Goal: Task Accomplishment & Management: Manage account settings

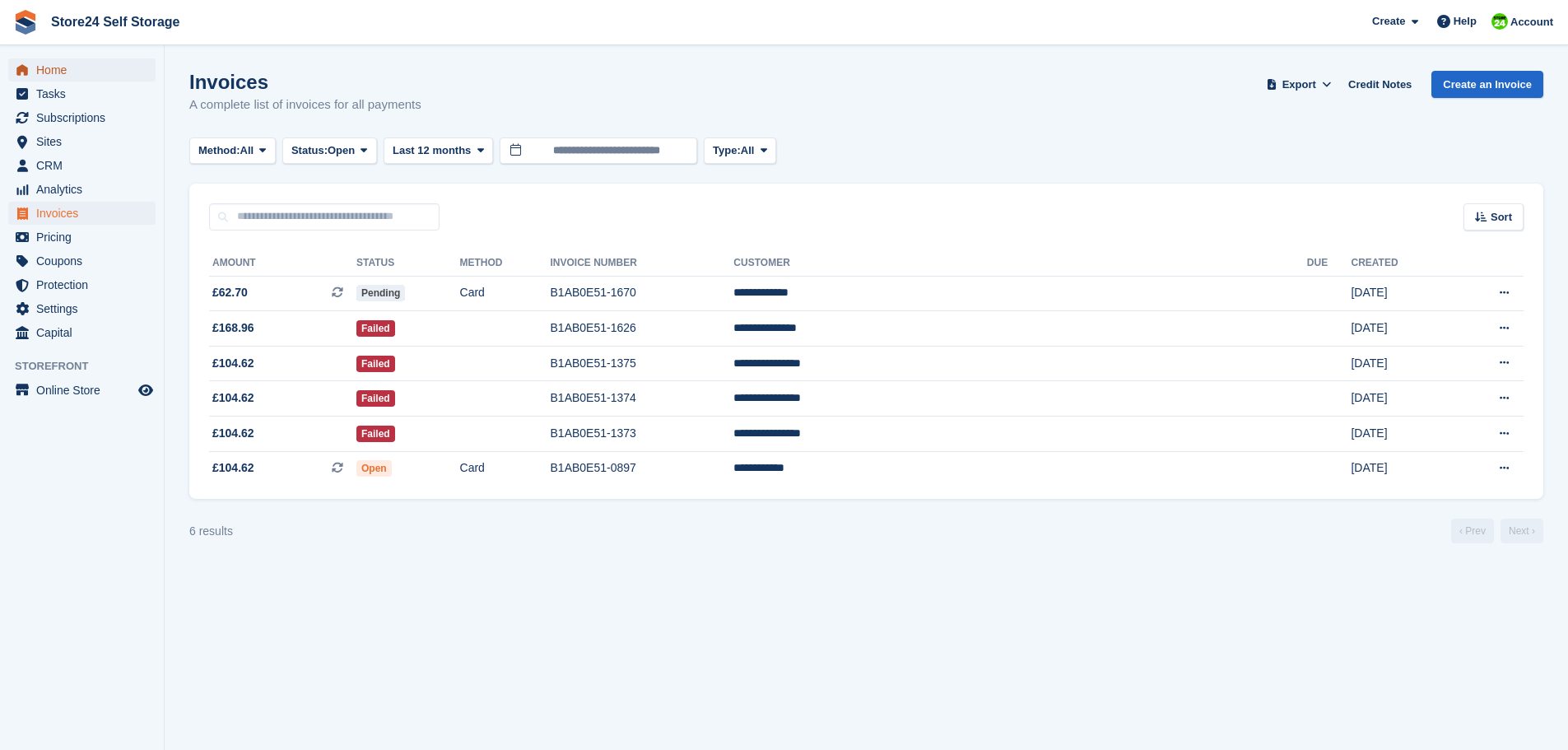
click at [49, 68] on span "Home" at bounding box center [86, 70] width 99 height 23
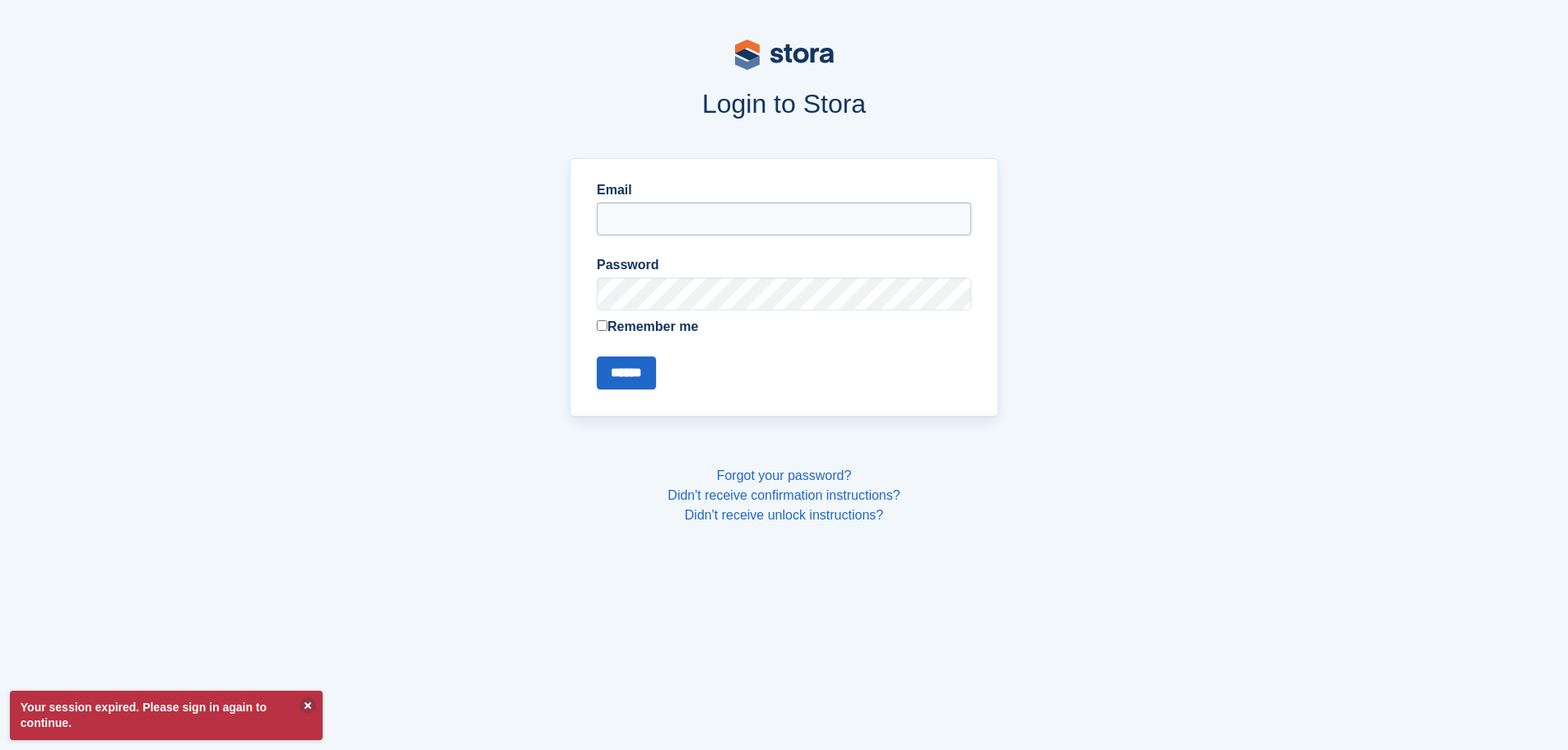
click at [656, 218] on input "Email" at bounding box center [784, 218] width 374 height 33
type input "**********"
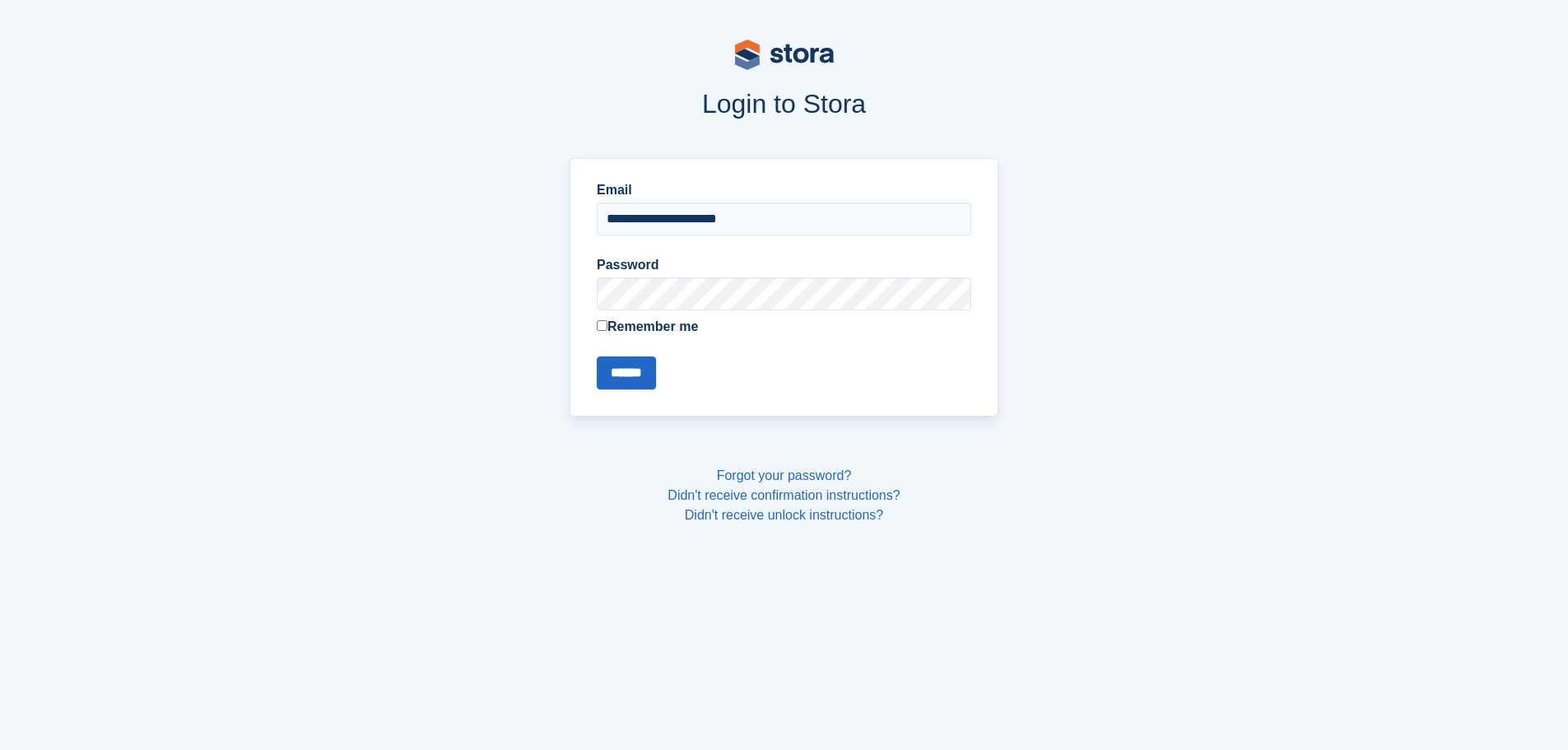
click at [596, 325] on div "**********" at bounding box center [784, 287] width 429 height 258
click at [632, 376] on input "******" at bounding box center [626, 372] width 60 height 33
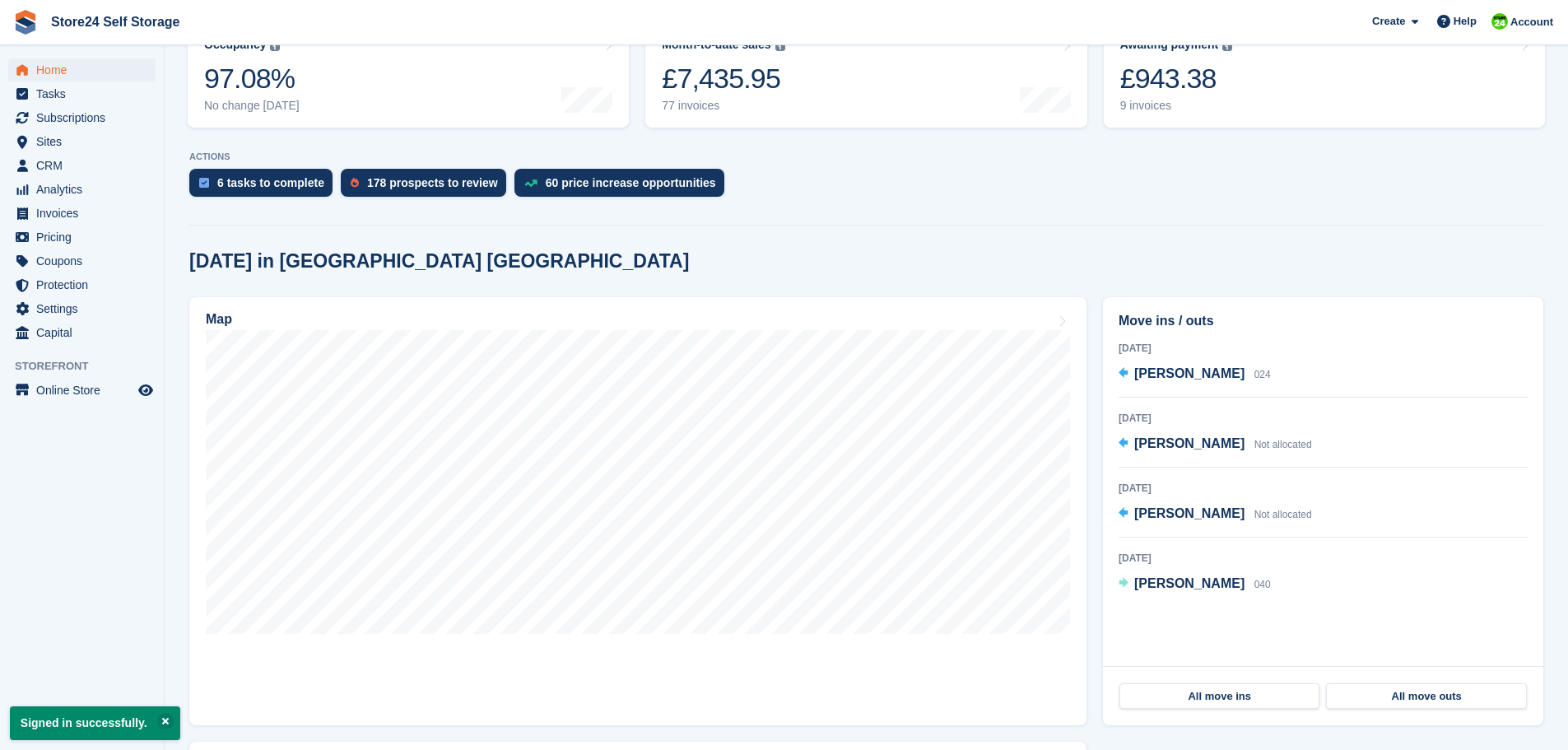
scroll to position [247, 0]
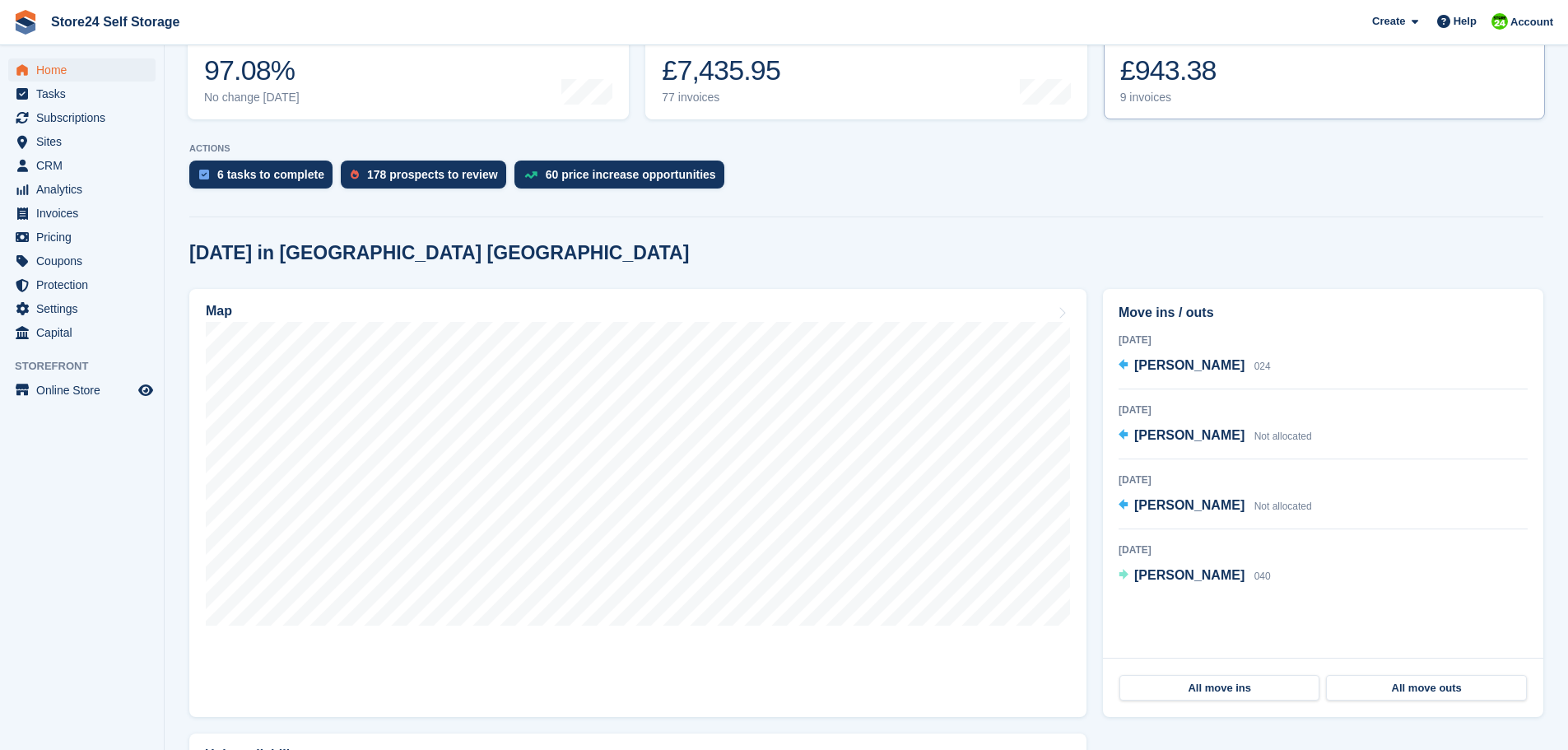
click at [1157, 76] on div "£943.38" at bounding box center [1176, 70] width 112 height 34
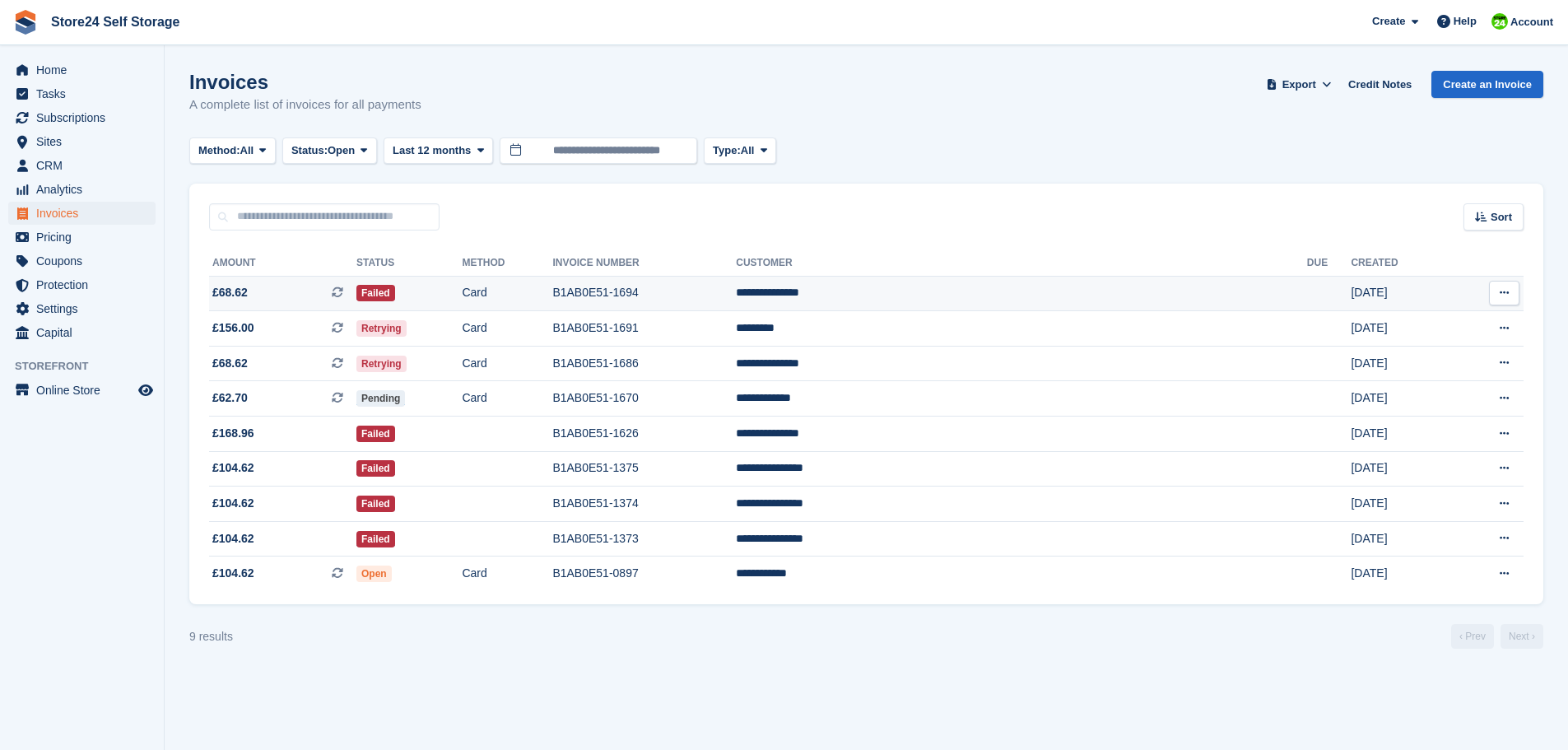
click at [736, 289] on td "B1AB0E51-1694" at bounding box center [643, 294] width 184 height 35
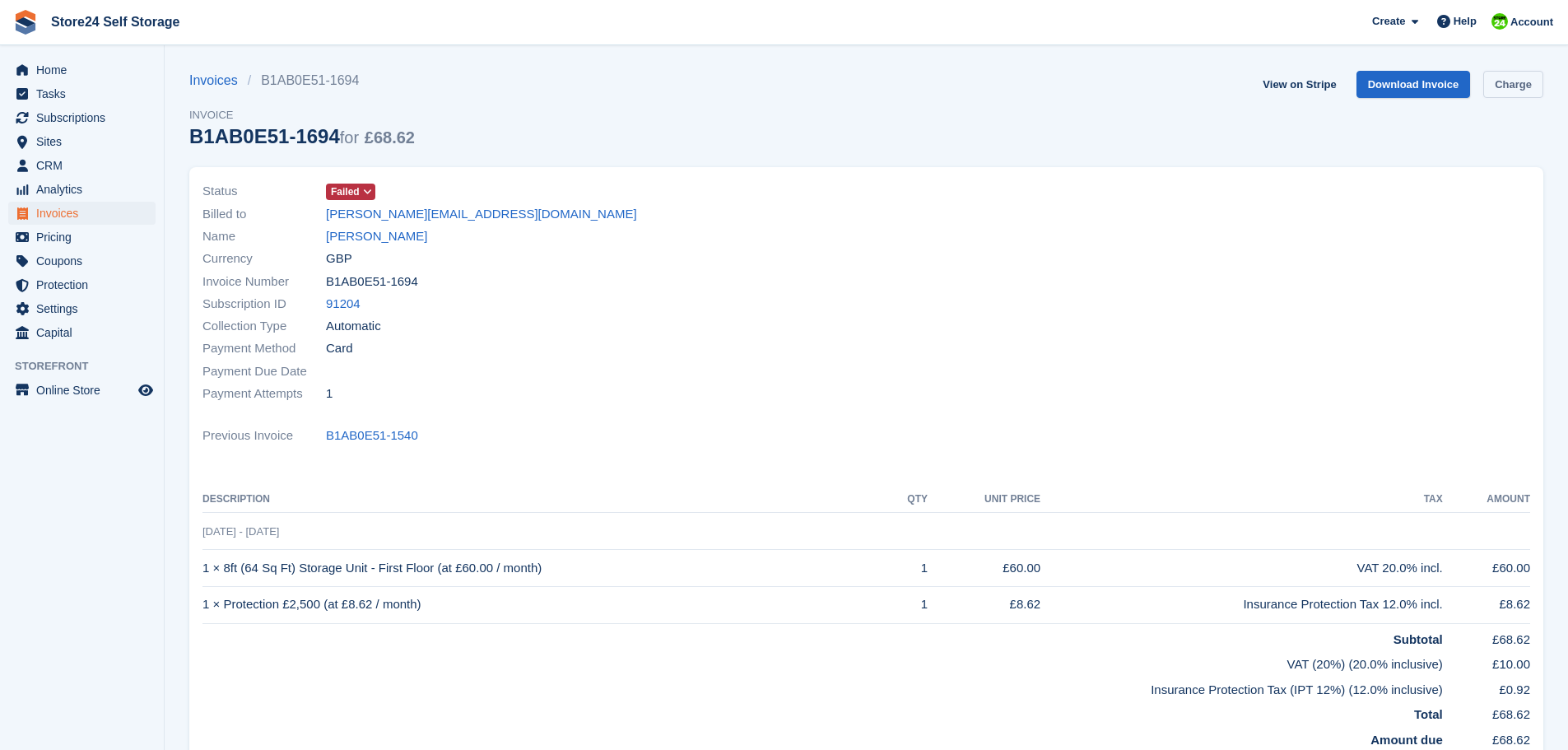
click at [1520, 88] on link "Charge" at bounding box center [1513, 84] width 60 height 27
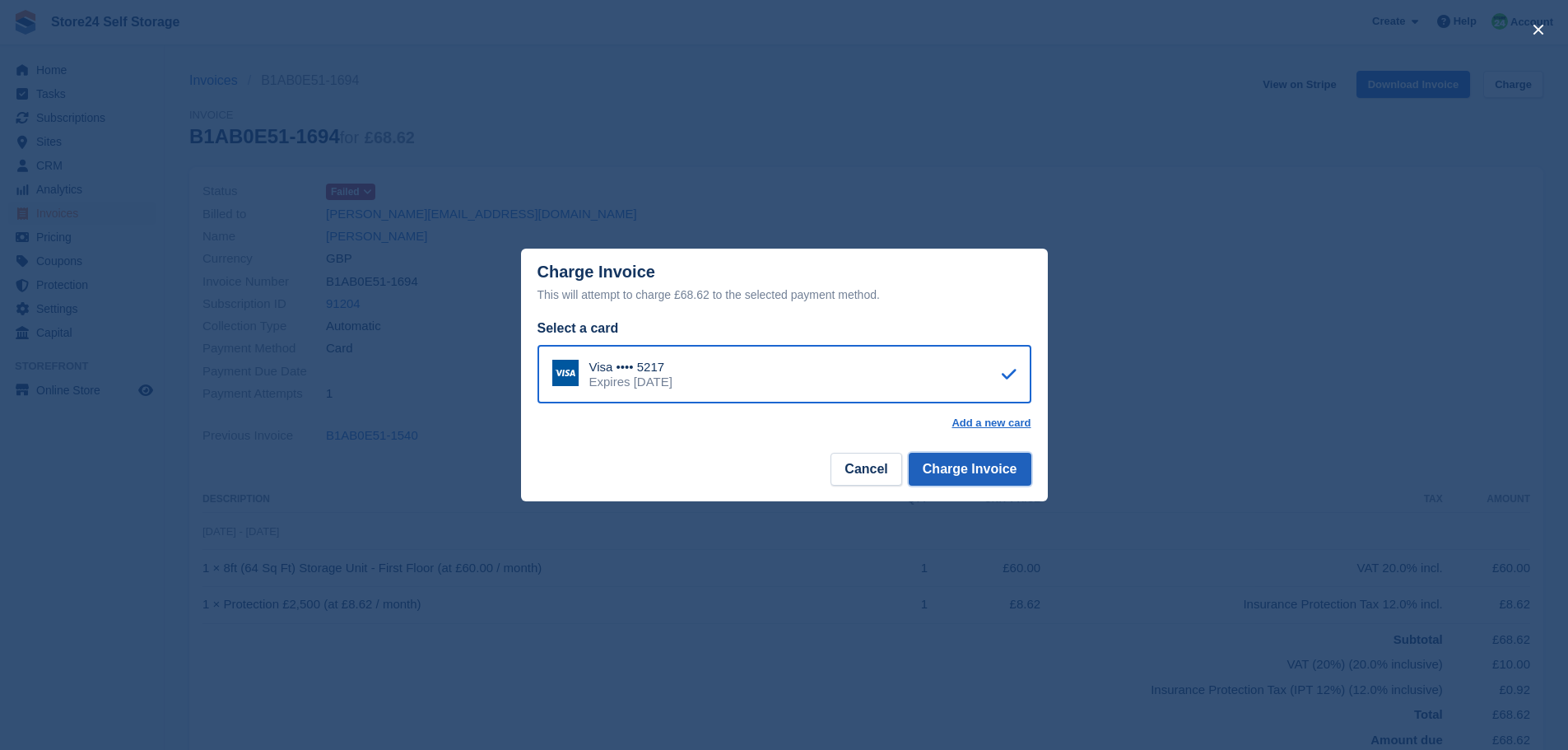
click at [992, 471] on button "Charge Invoice" at bounding box center [970, 469] width 122 height 33
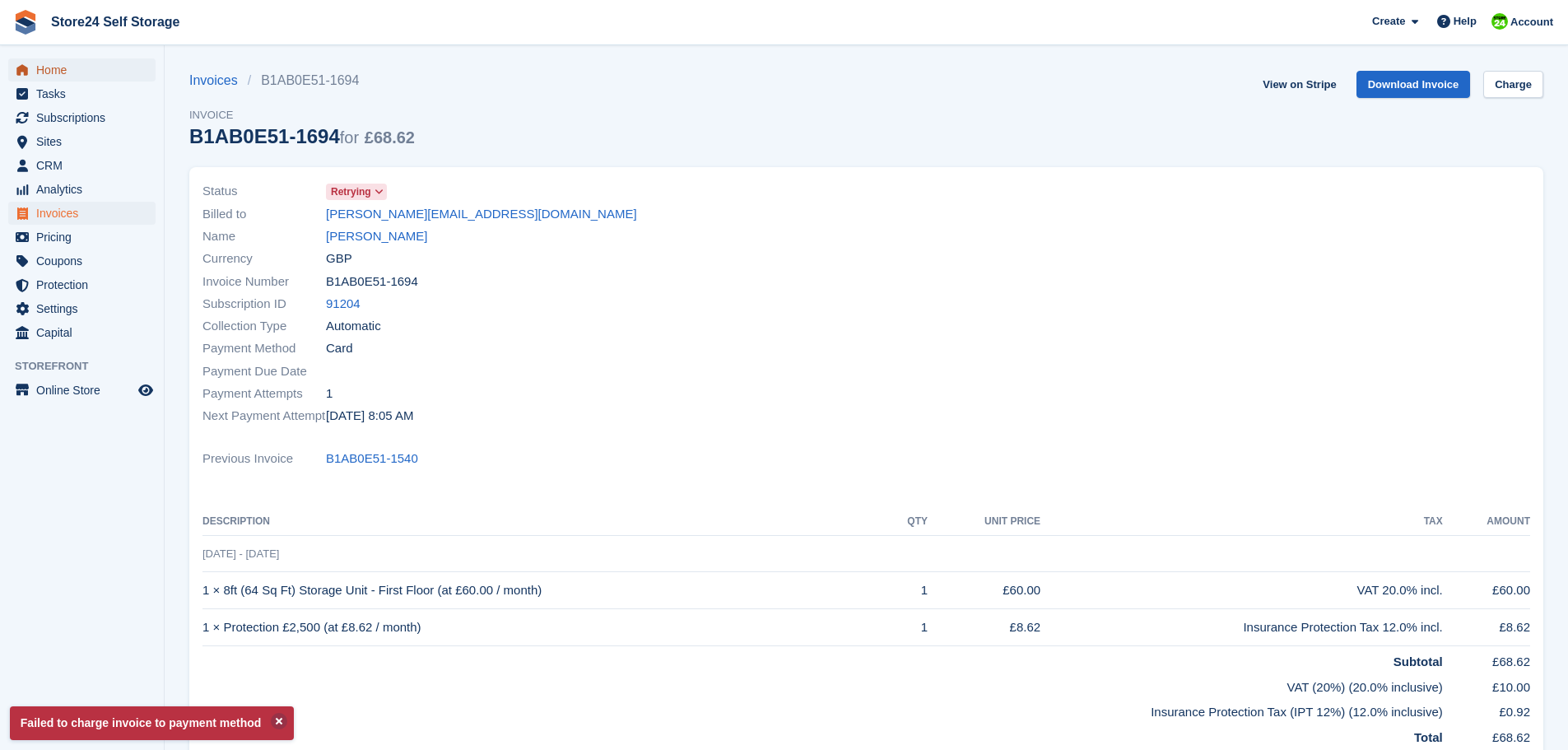
click at [42, 67] on span "Home" at bounding box center [86, 70] width 99 height 23
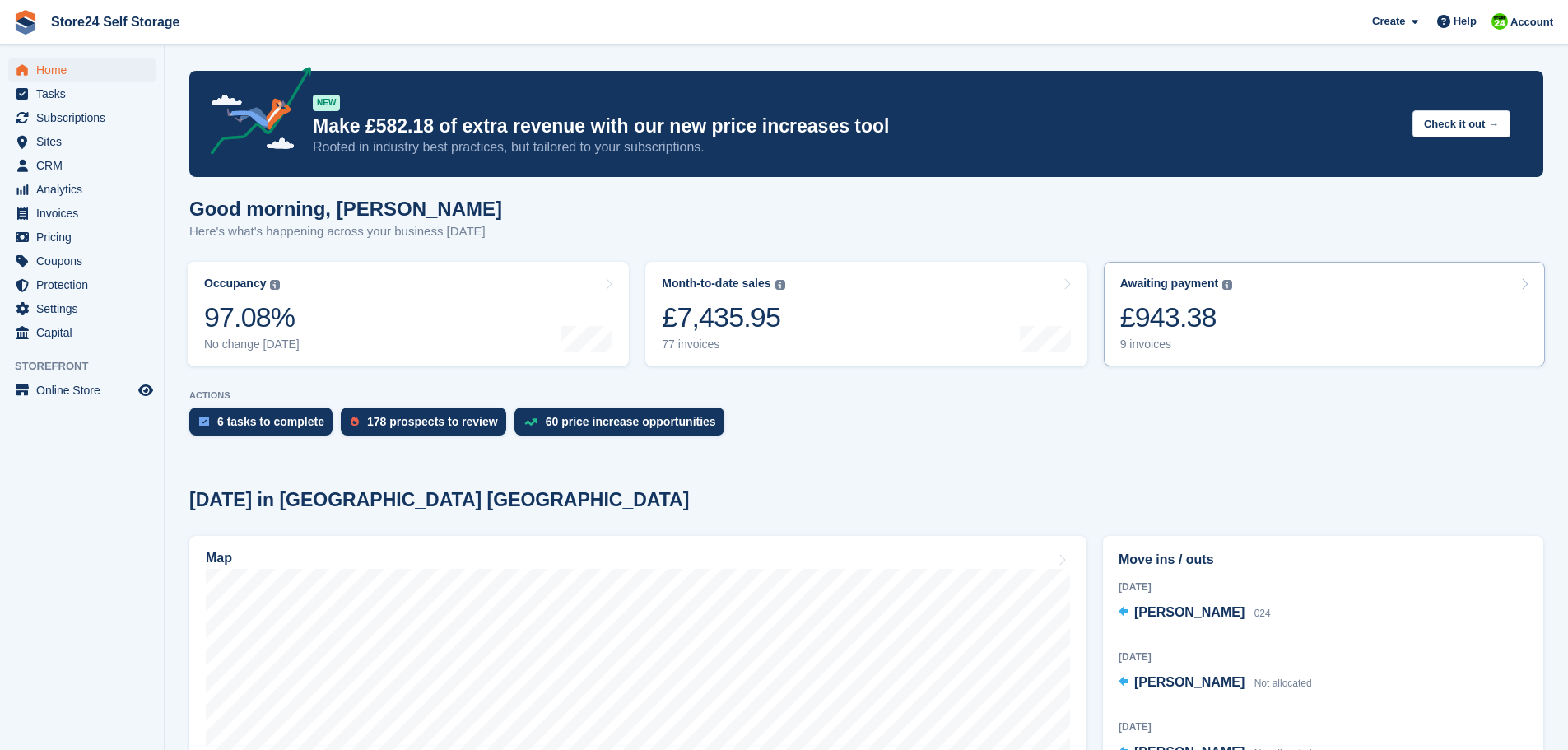
click at [1180, 324] on div "£943.38" at bounding box center [1176, 317] width 112 height 34
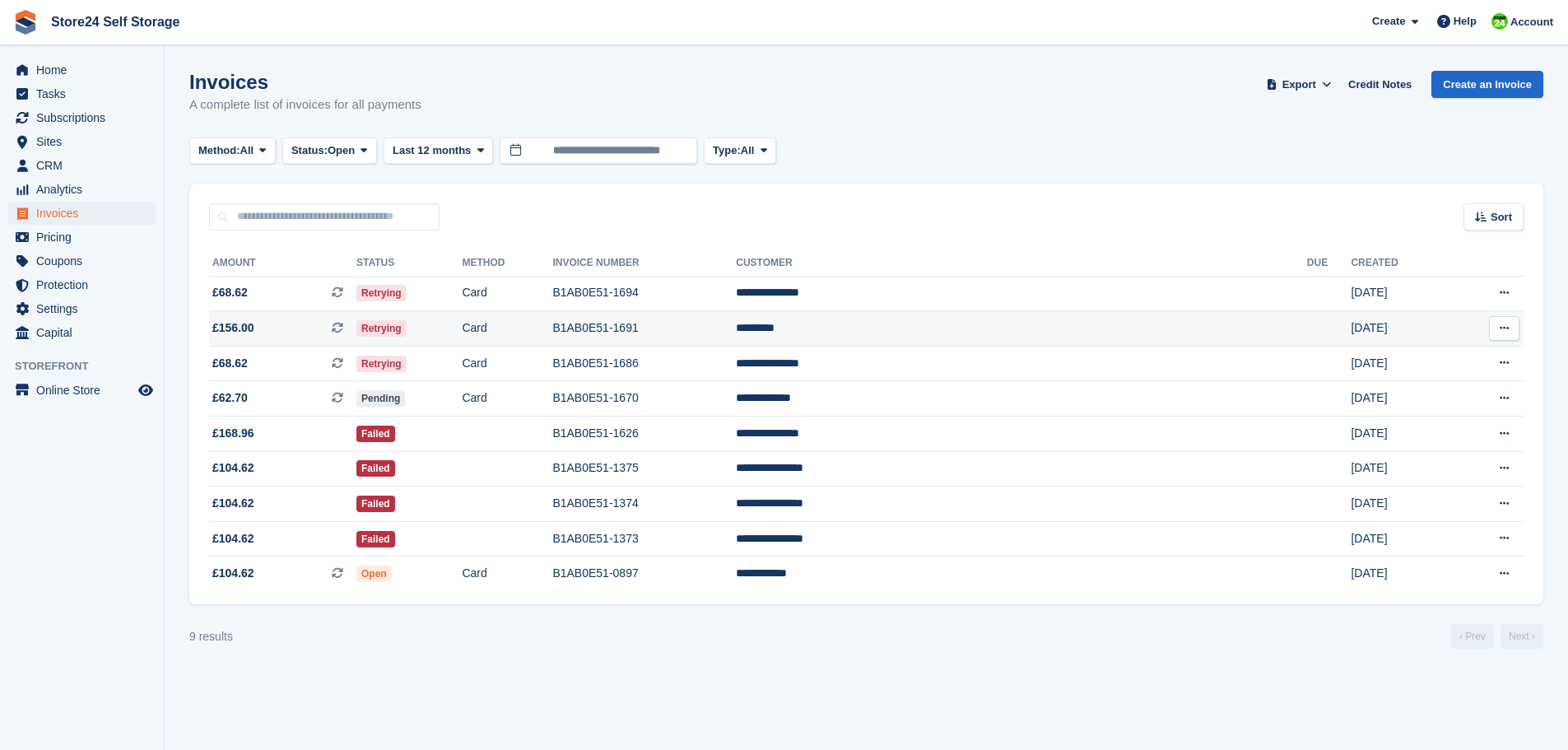
click at [736, 328] on td "B1AB0E51-1691" at bounding box center [643, 329] width 184 height 35
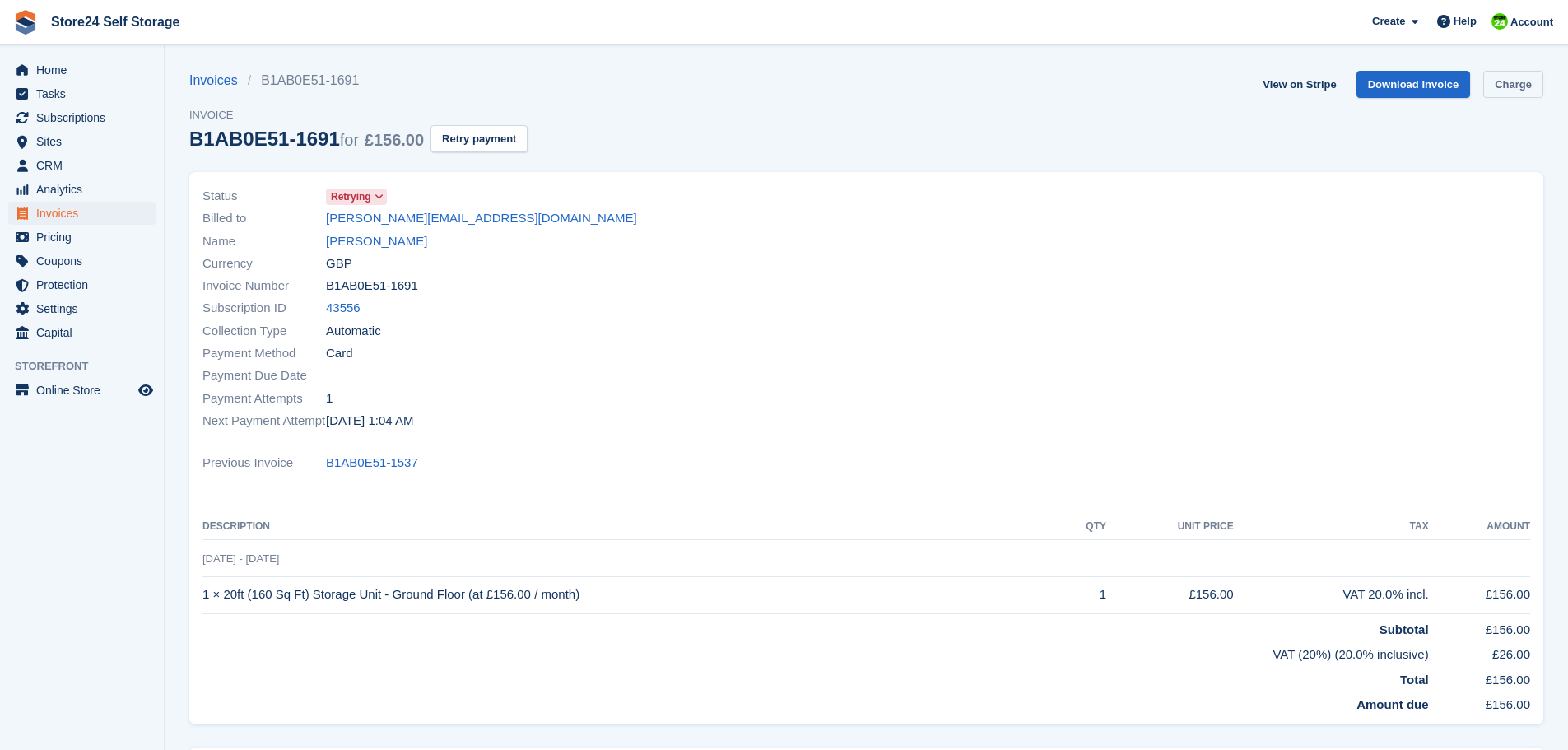
click at [1513, 87] on link "Charge" at bounding box center [1513, 84] width 60 height 27
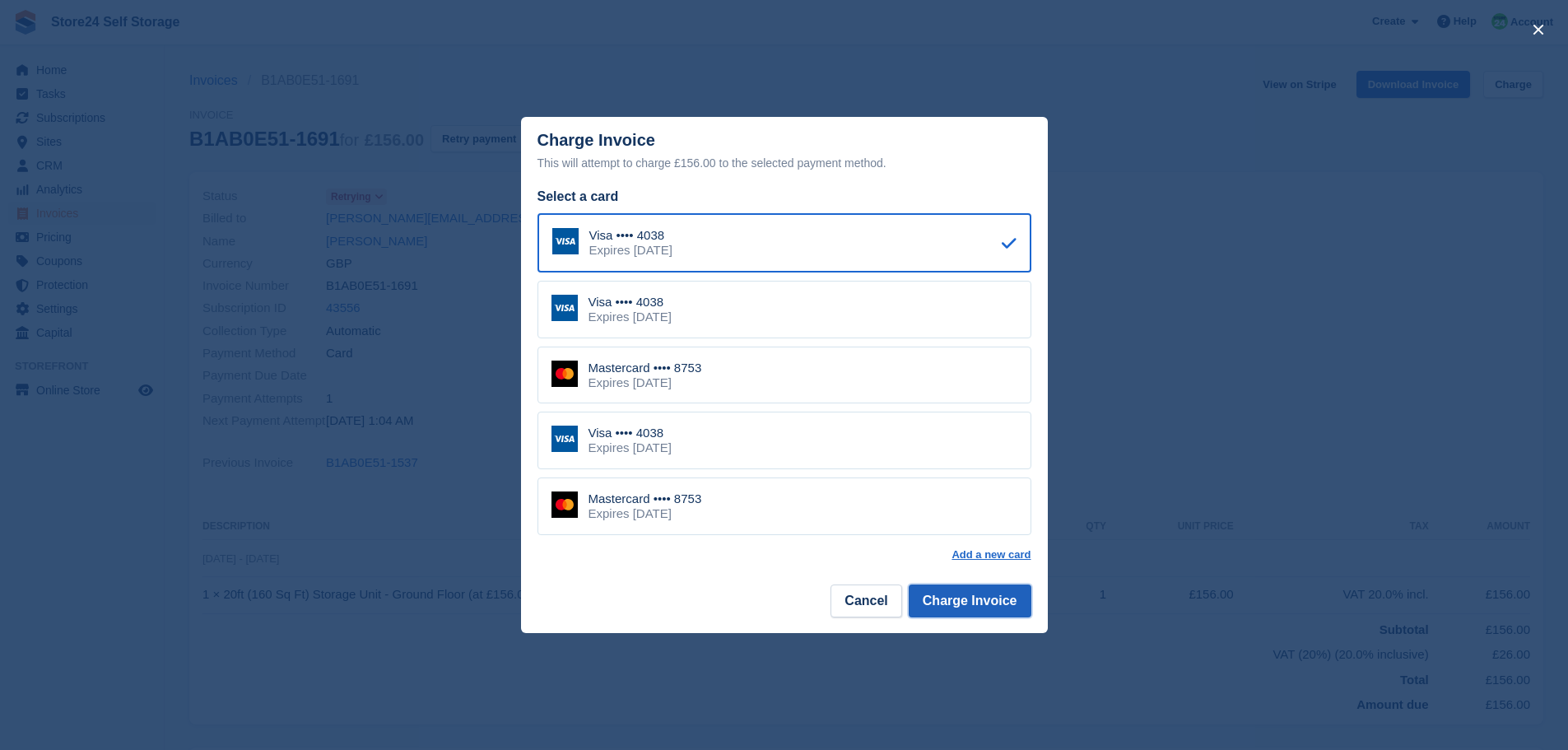
click at [969, 609] on button "Charge Invoice" at bounding box center [970, 601] width 122 height 33
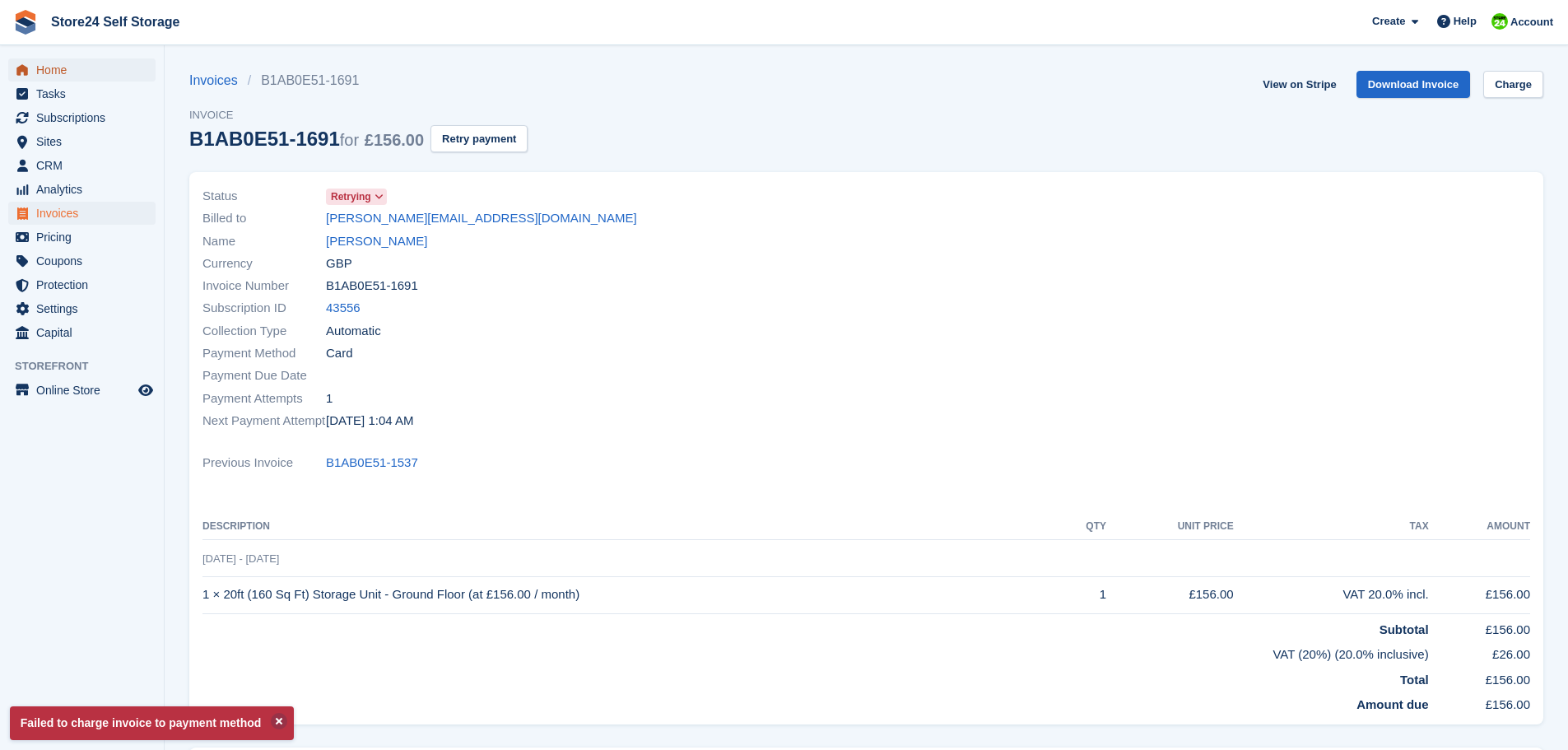
click at [40, 72] on span "Home" at bounding box center [86, 70] width 99 height 23
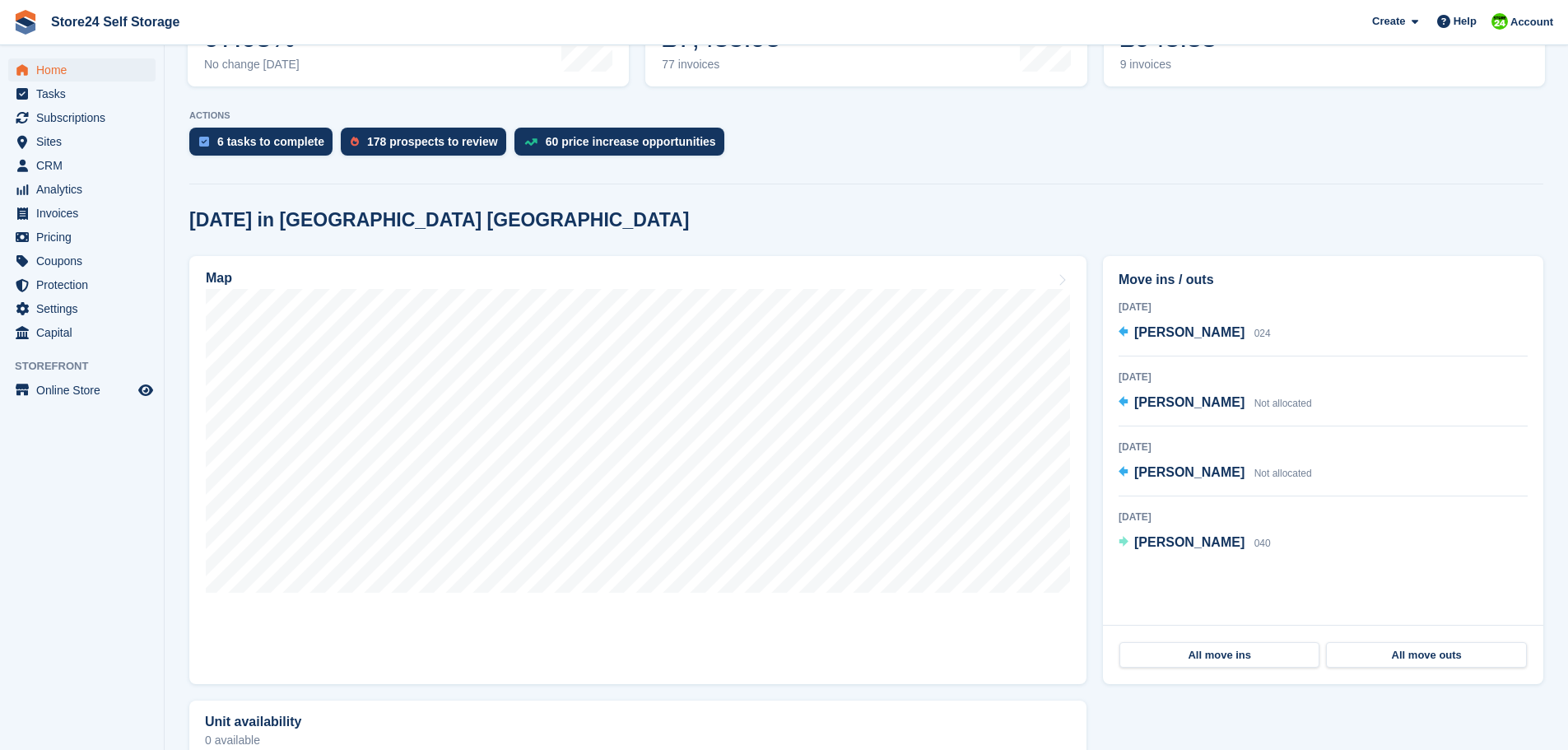
scroll to position [247, 0]
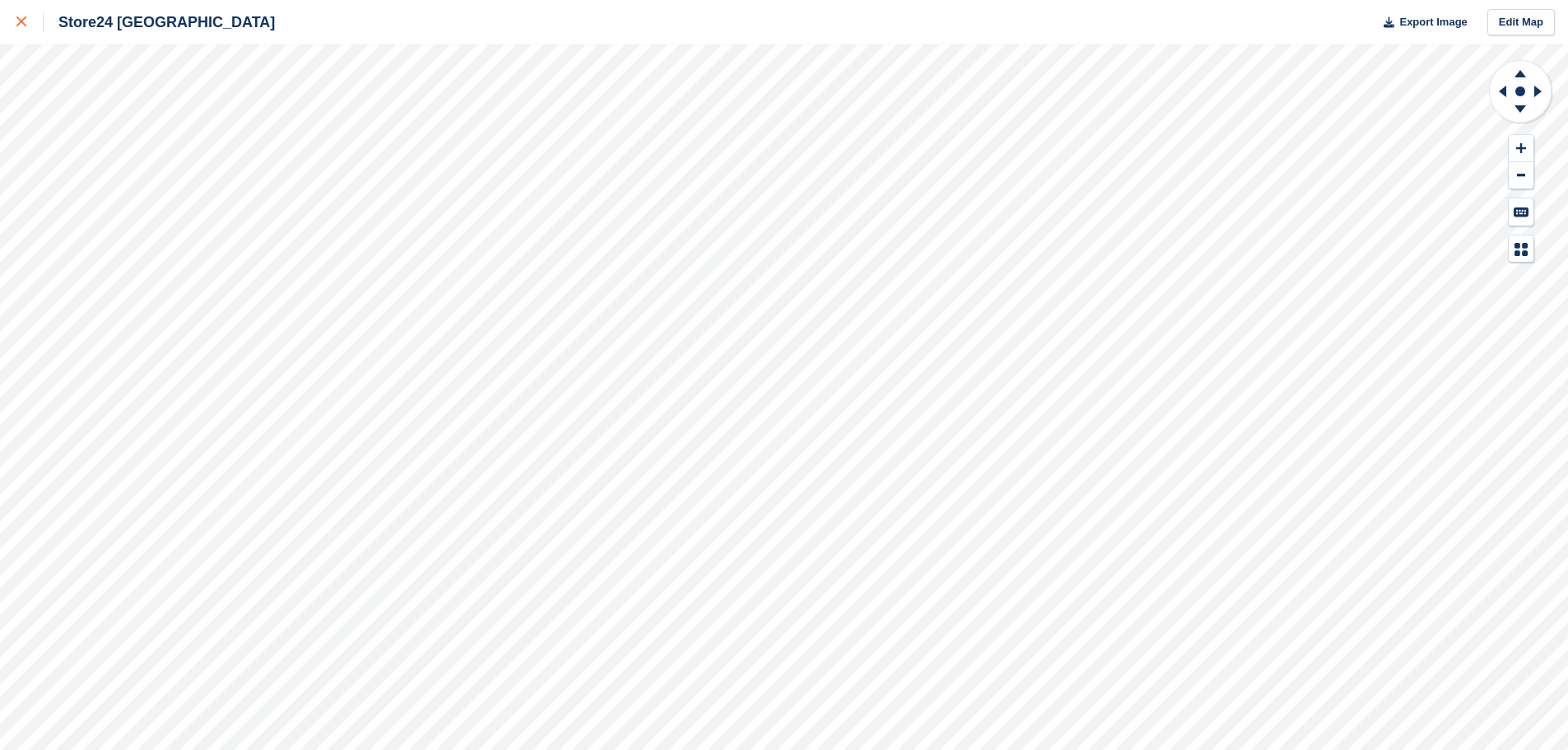
click at [18, 23] on icon at bounding box center [22, 22] width 10 height 10
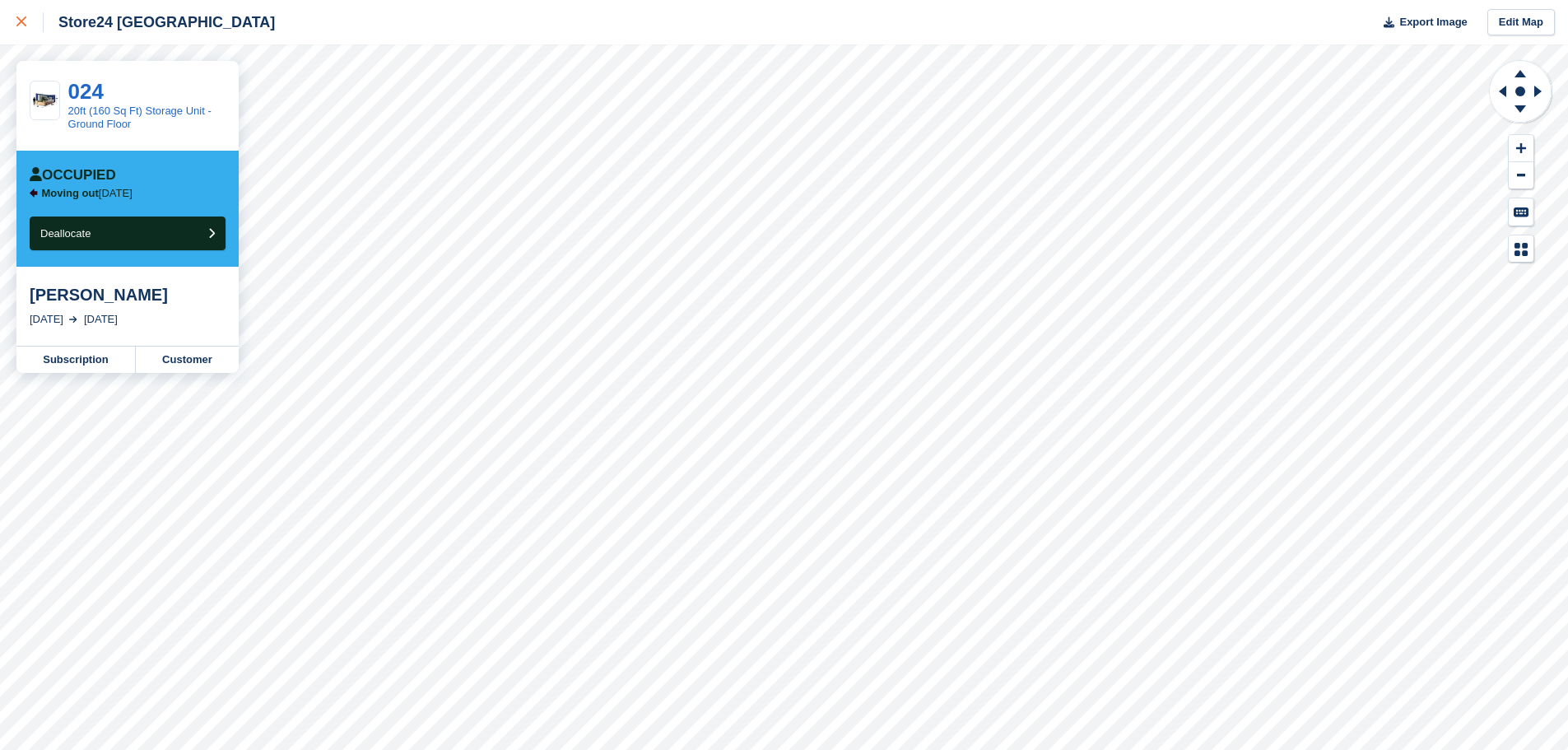
click at [28, 21] on div at bounding box center [30, 23] width 27 height 20
click at [82, 362] on link "Subscription" at bounding box center [76, 359] width 119 height 26
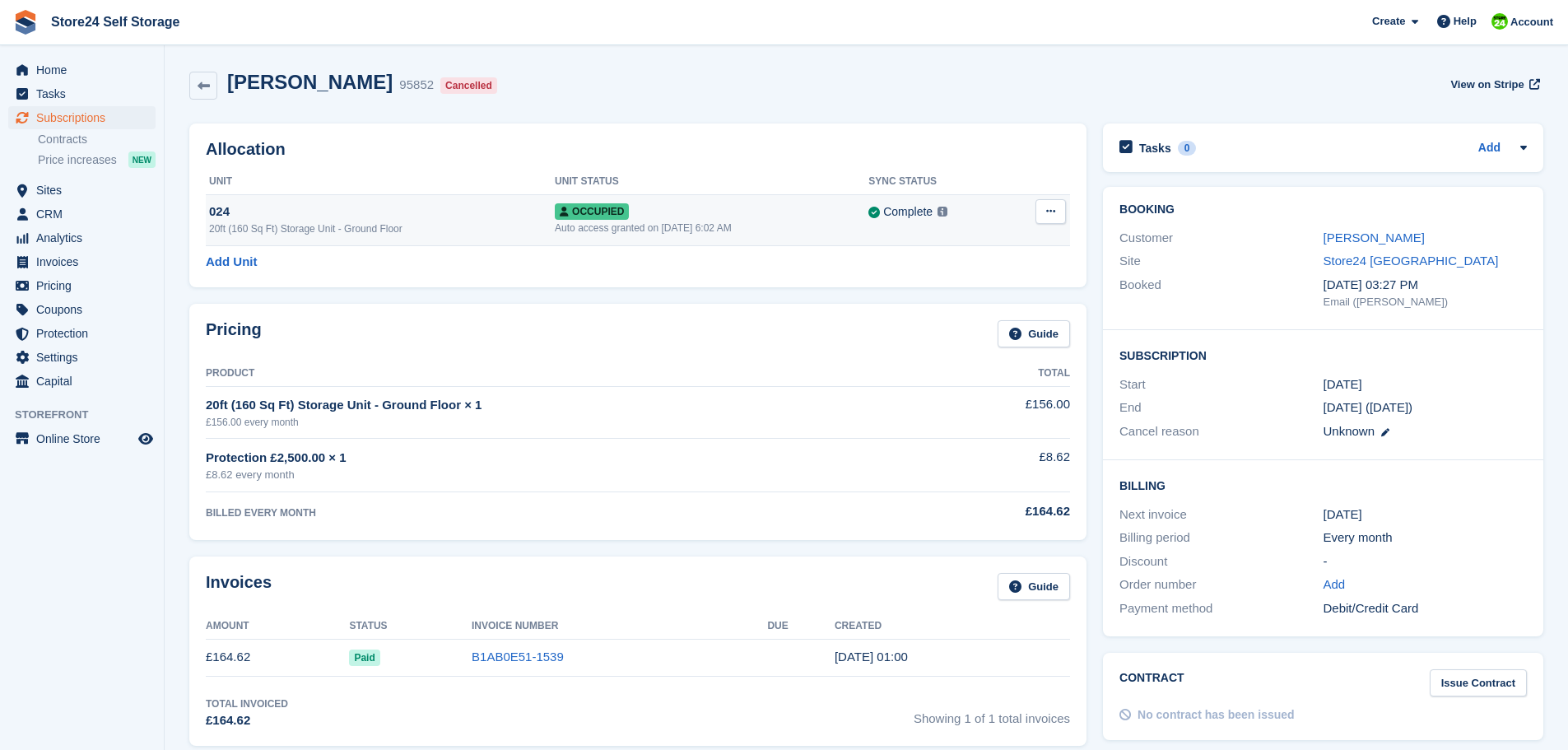
click at [1050, 216] on icon at bounding box center [1050, 211] width 9 height 11
click at [951, 300] on p "Deallocate" at bounding box center [987, 300] width 143 height 22
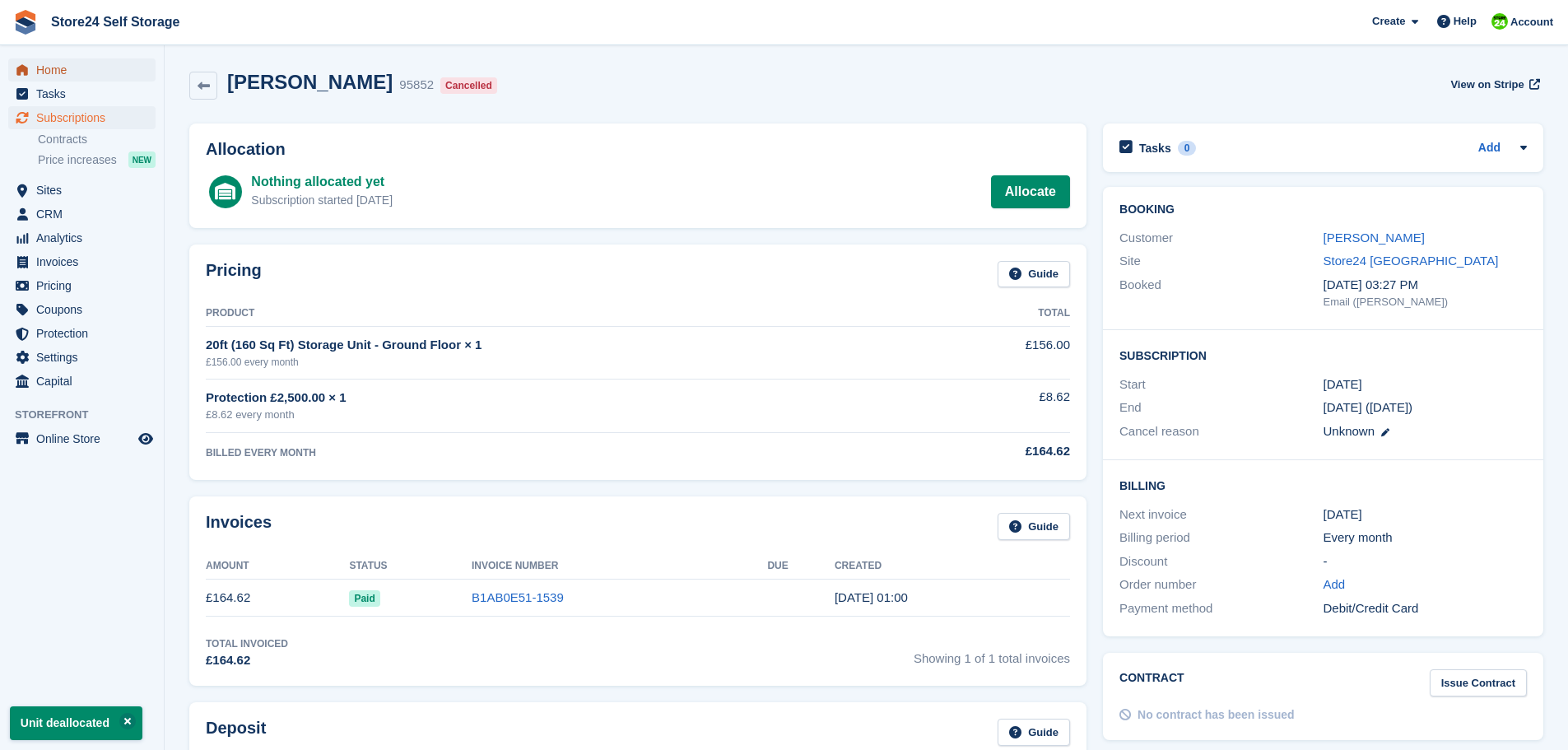
click at [55, 70] on span "Home" at bounding box center [86, 70] width 99 height 23
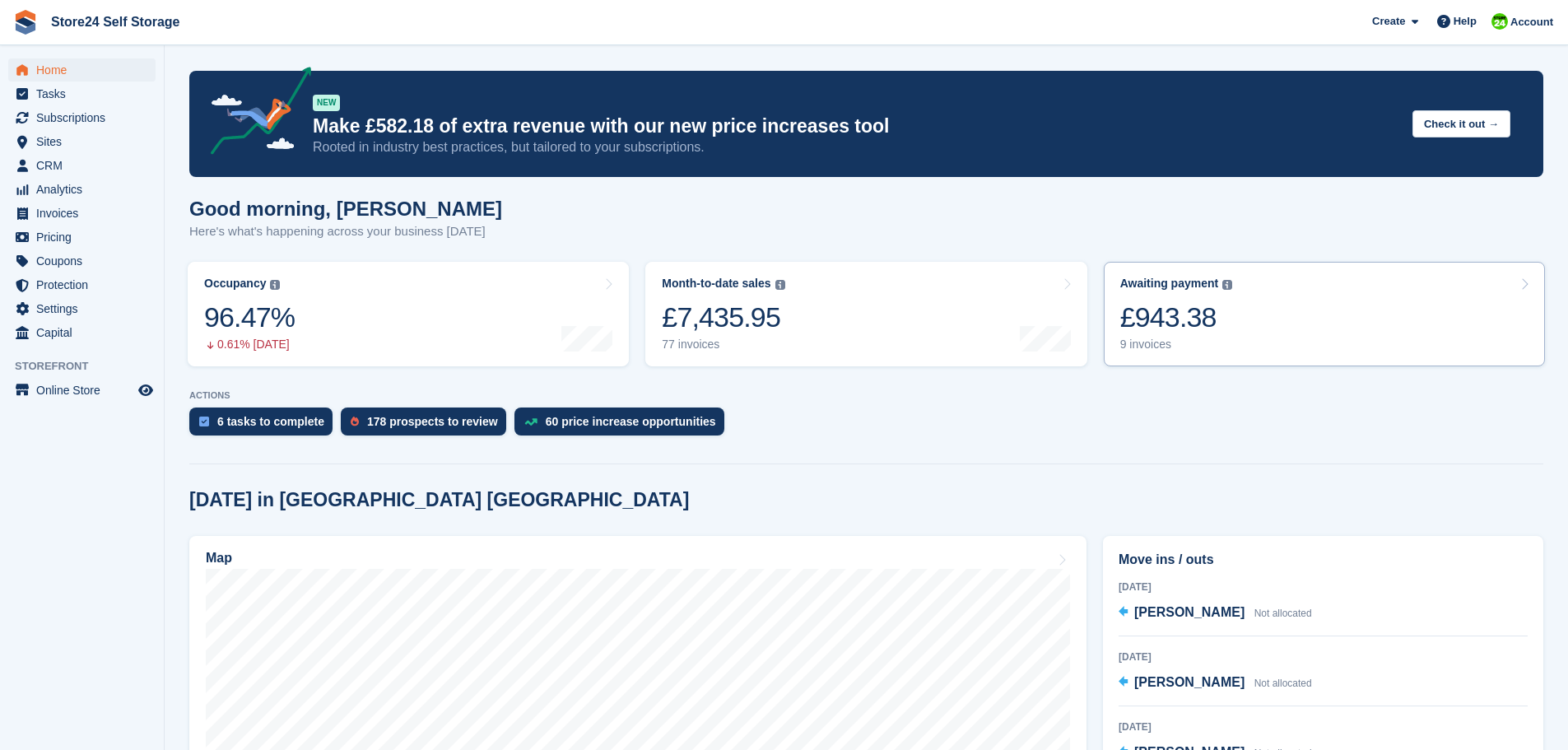
click at [1153, 322] on div "£943.38" at bounding box center [1176, 317] width 112 height 34
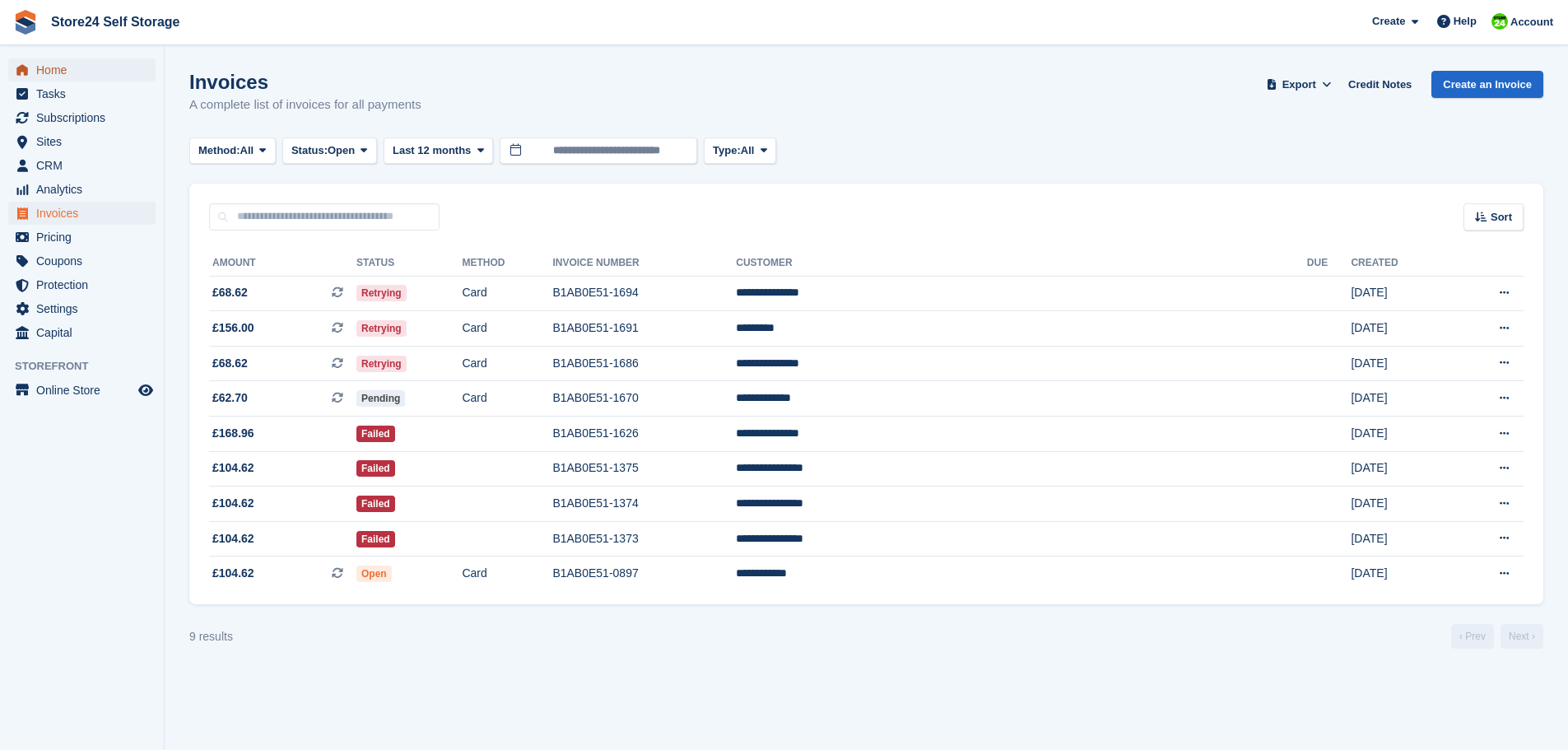
click at [47, 74] on span "Home" at bounding box center [86, 70] width 99 height 23
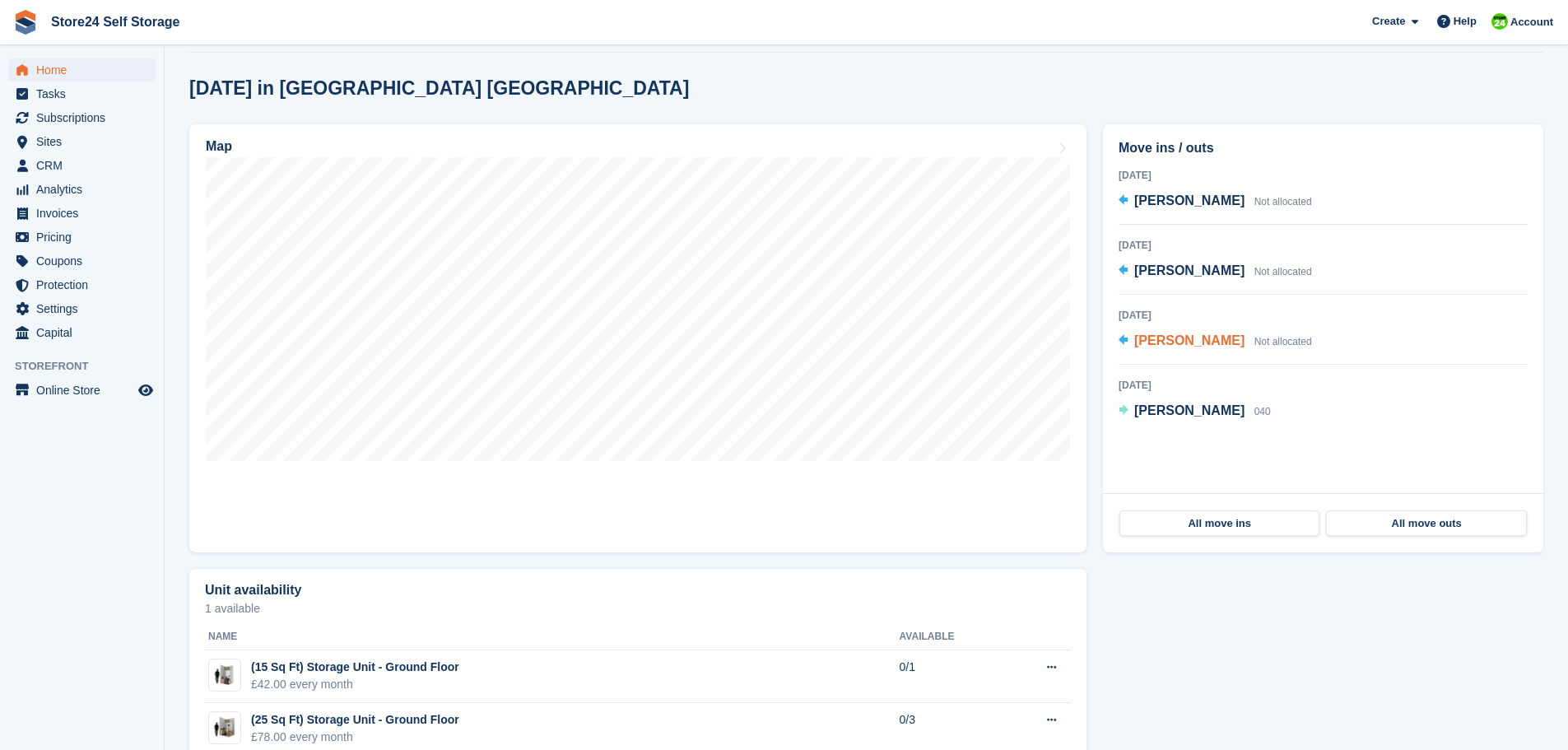
scroll to position [494, 0]
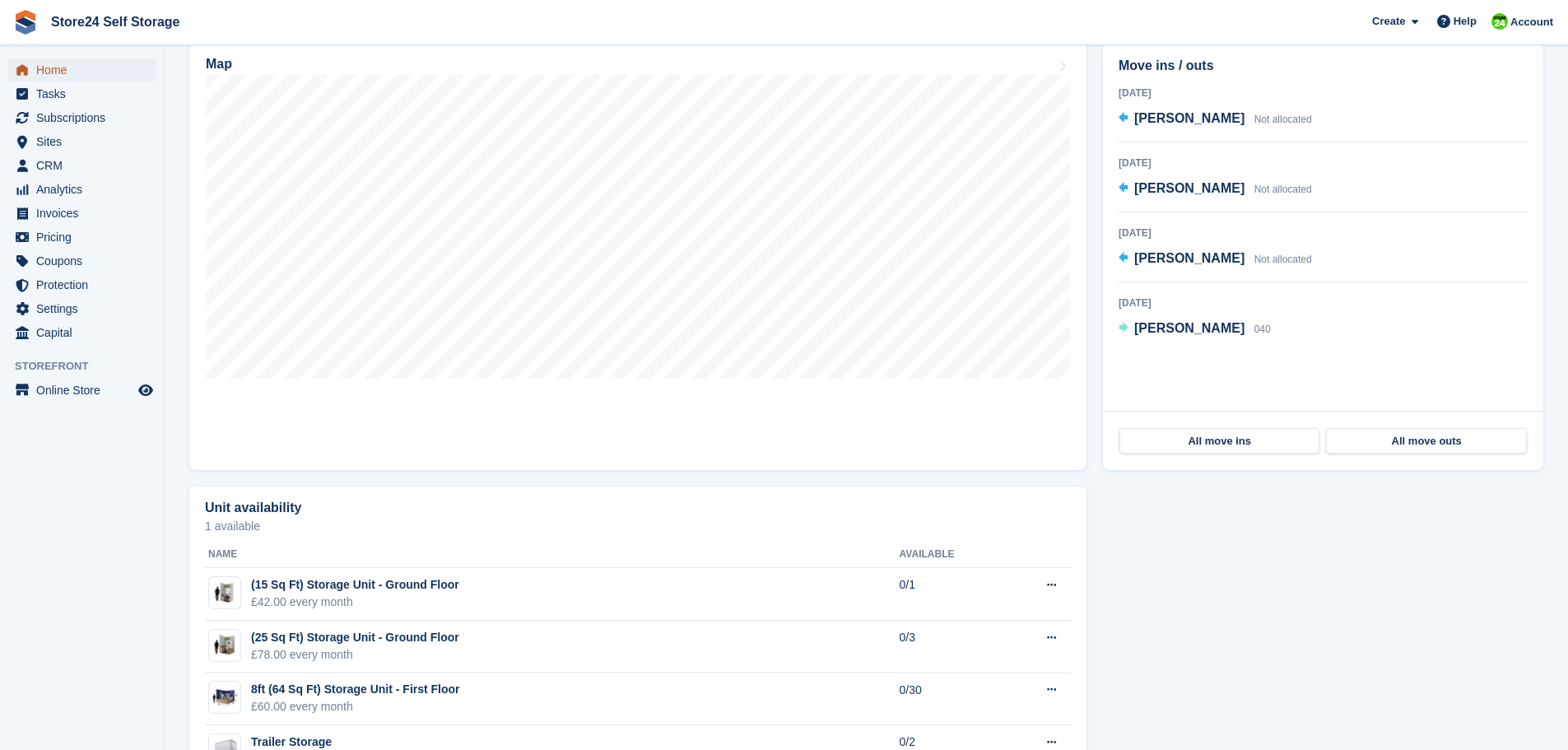
click at [43, 68] on span "Home" at bounding box center [86, 70] width 99 height 23
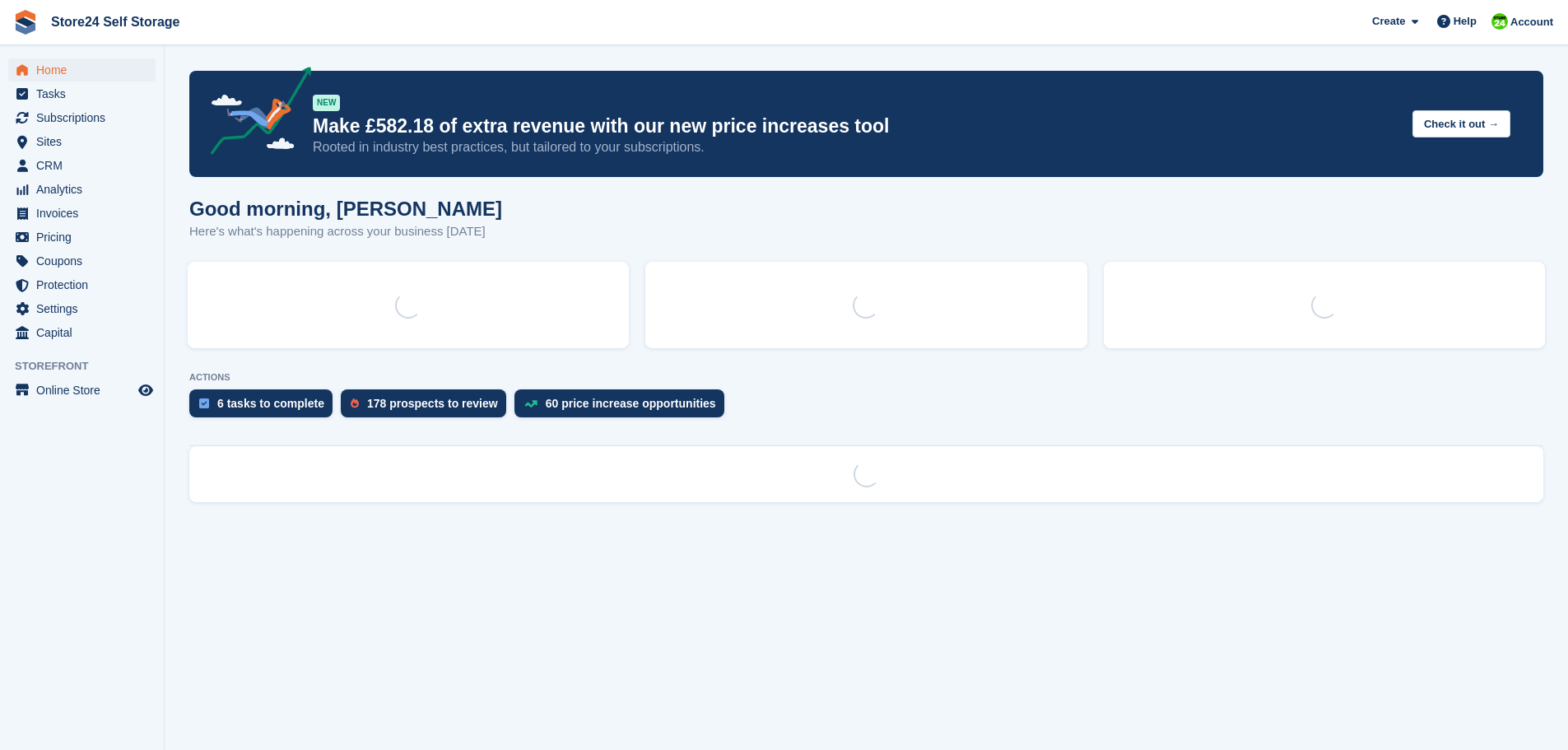
scroll to position [0, 0]
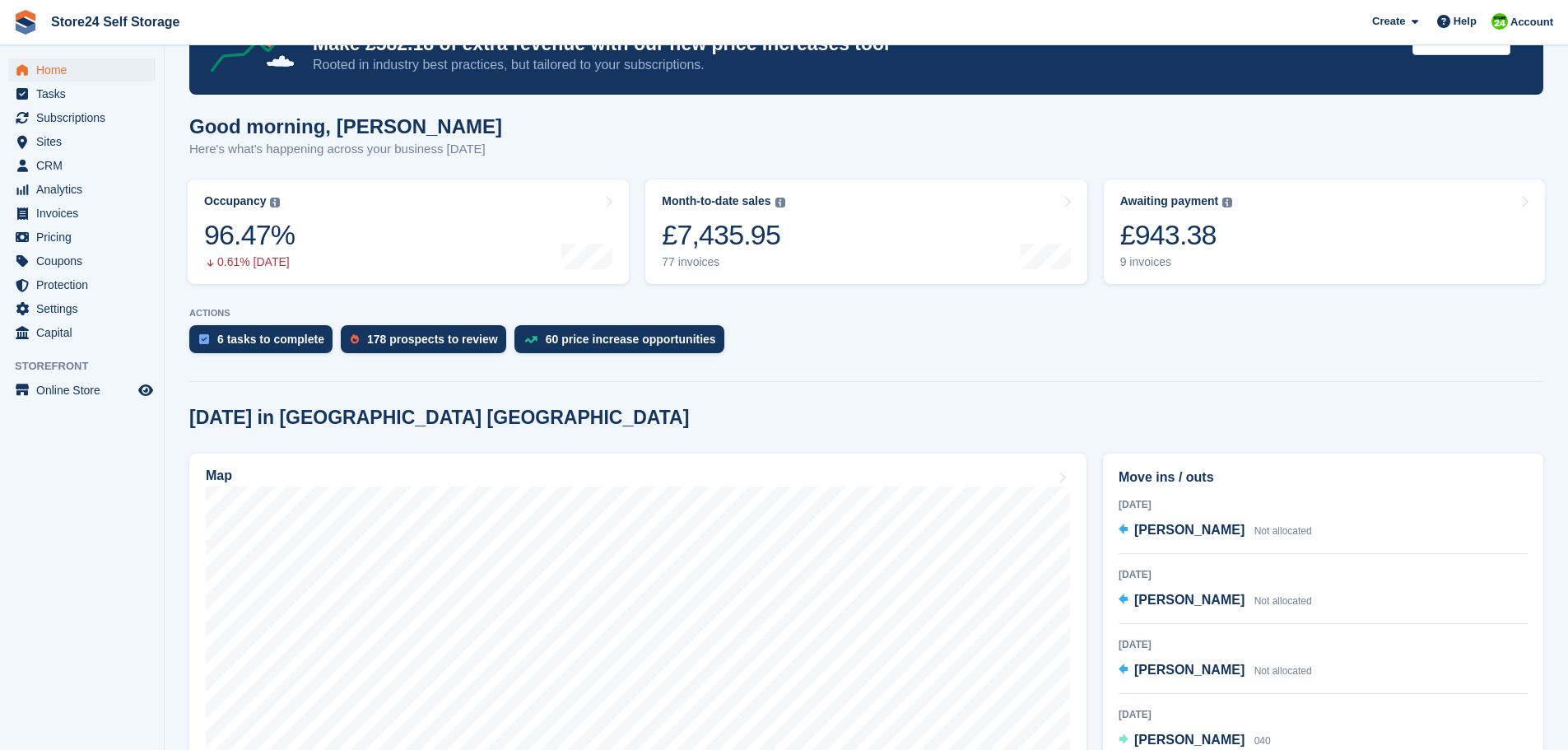
scroll to position [164, 0]
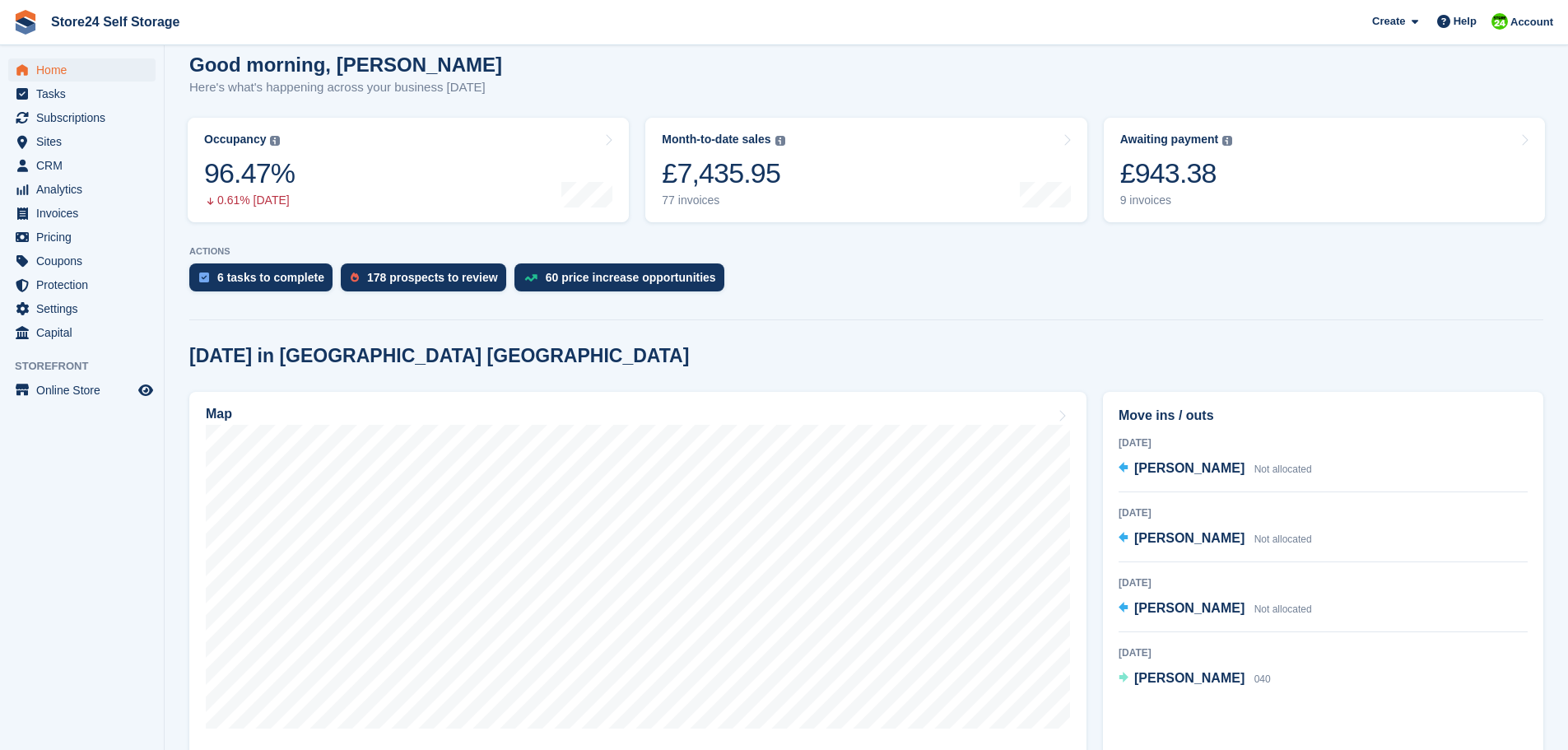
scroll to position [247, 0]
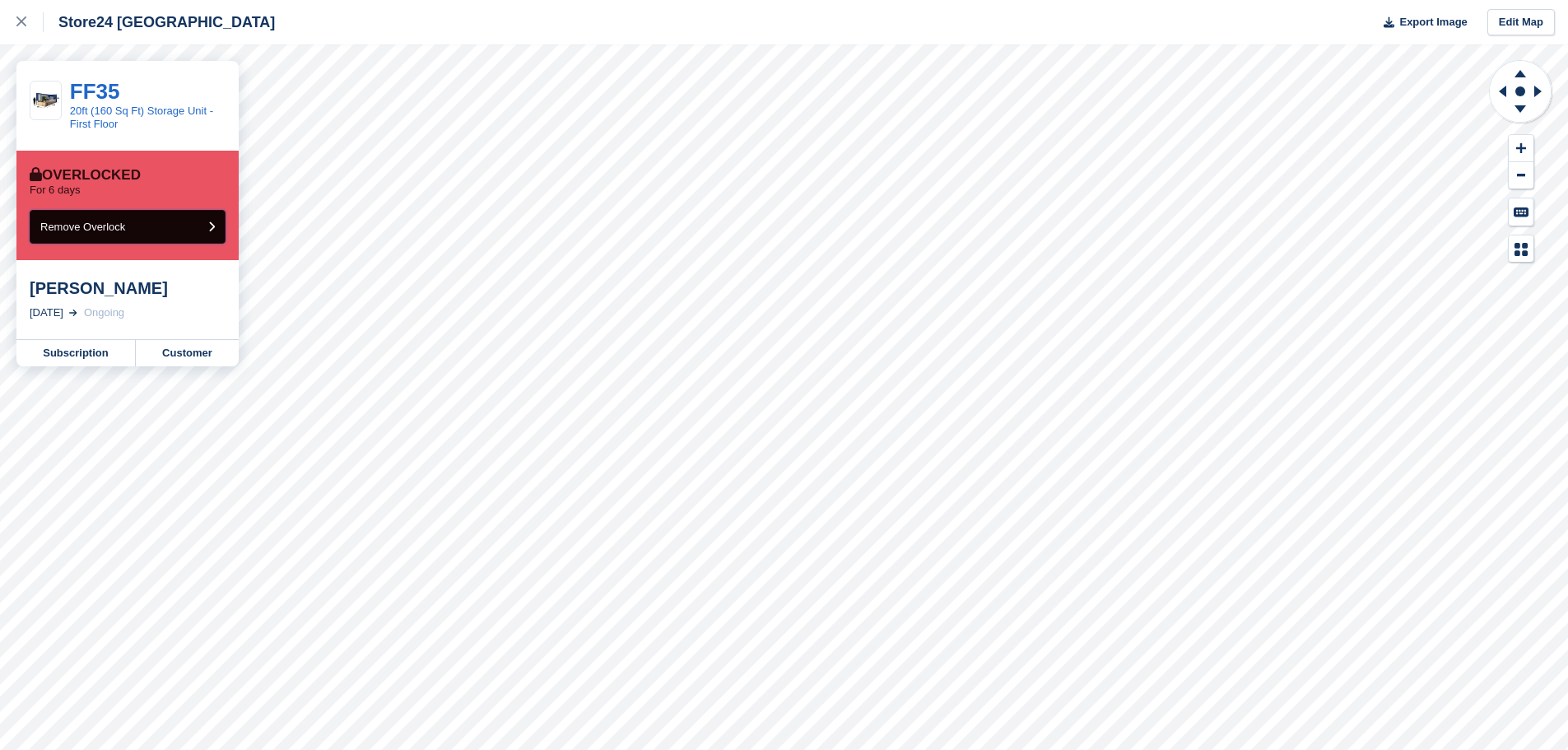
click at [195, 228] on button "Remove Overlock" at bounding box center [127, 227] width 195 height 34
click at [23, 22] on icon at bounding box center [22, 22] width 10 height 10
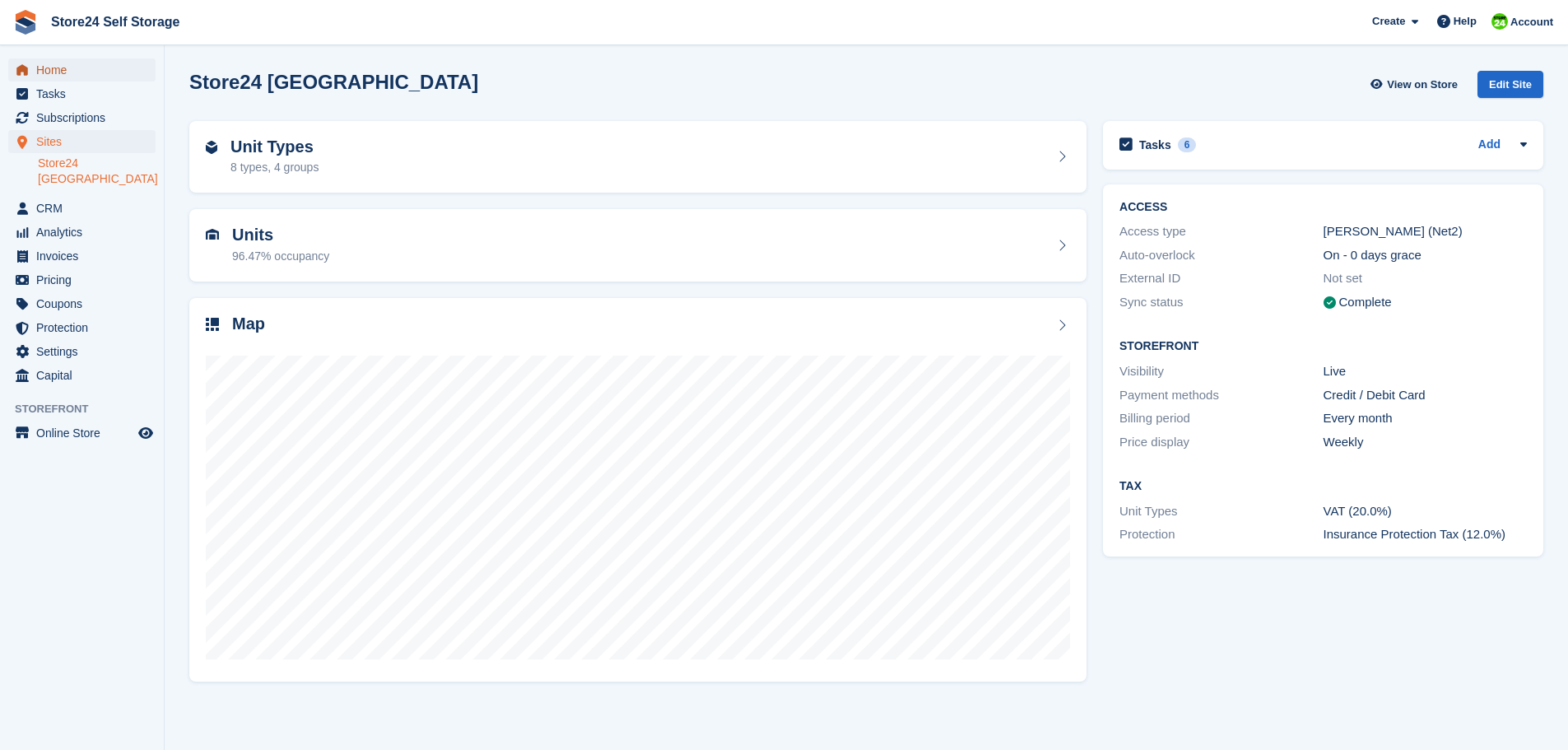
click at [56, 73] on span "Home" at bounding box center [86, 70] width 99 height 23
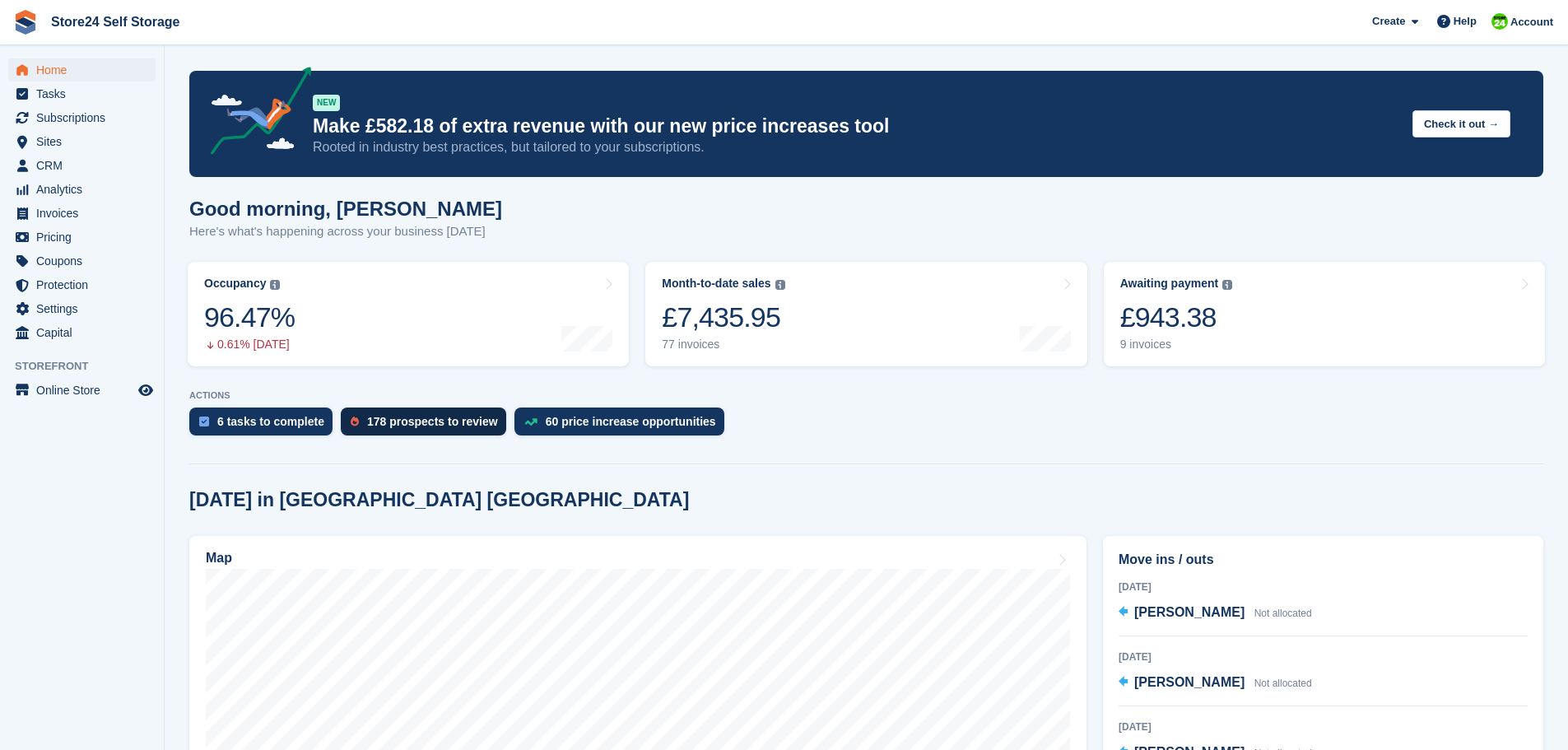
click at [378, 420] on div "178 prospects to review" at bounding box center [433, 421] width 131 height 13
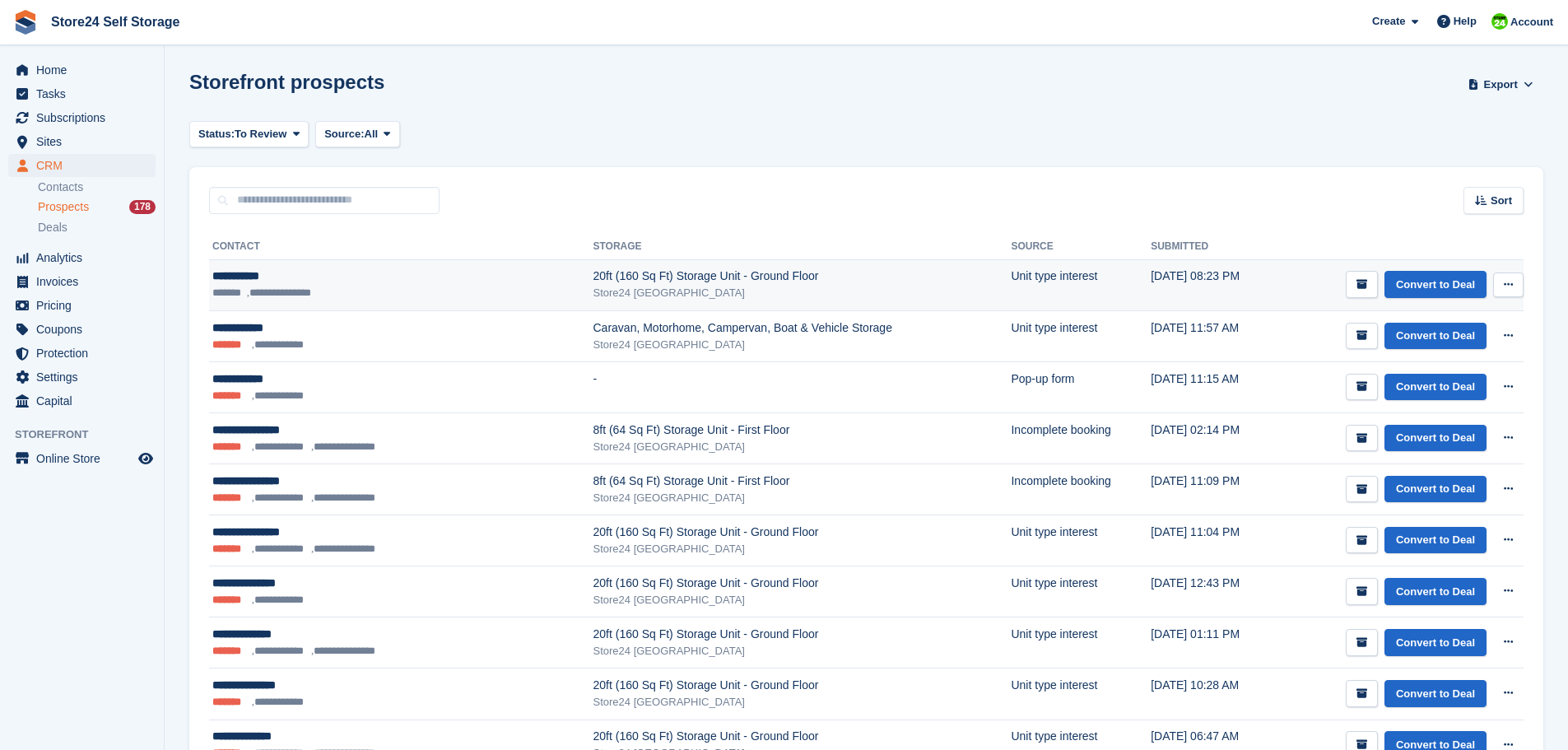
click at [237, 274] on div "**********" at bounding box center [348, 276] width 272 height 18
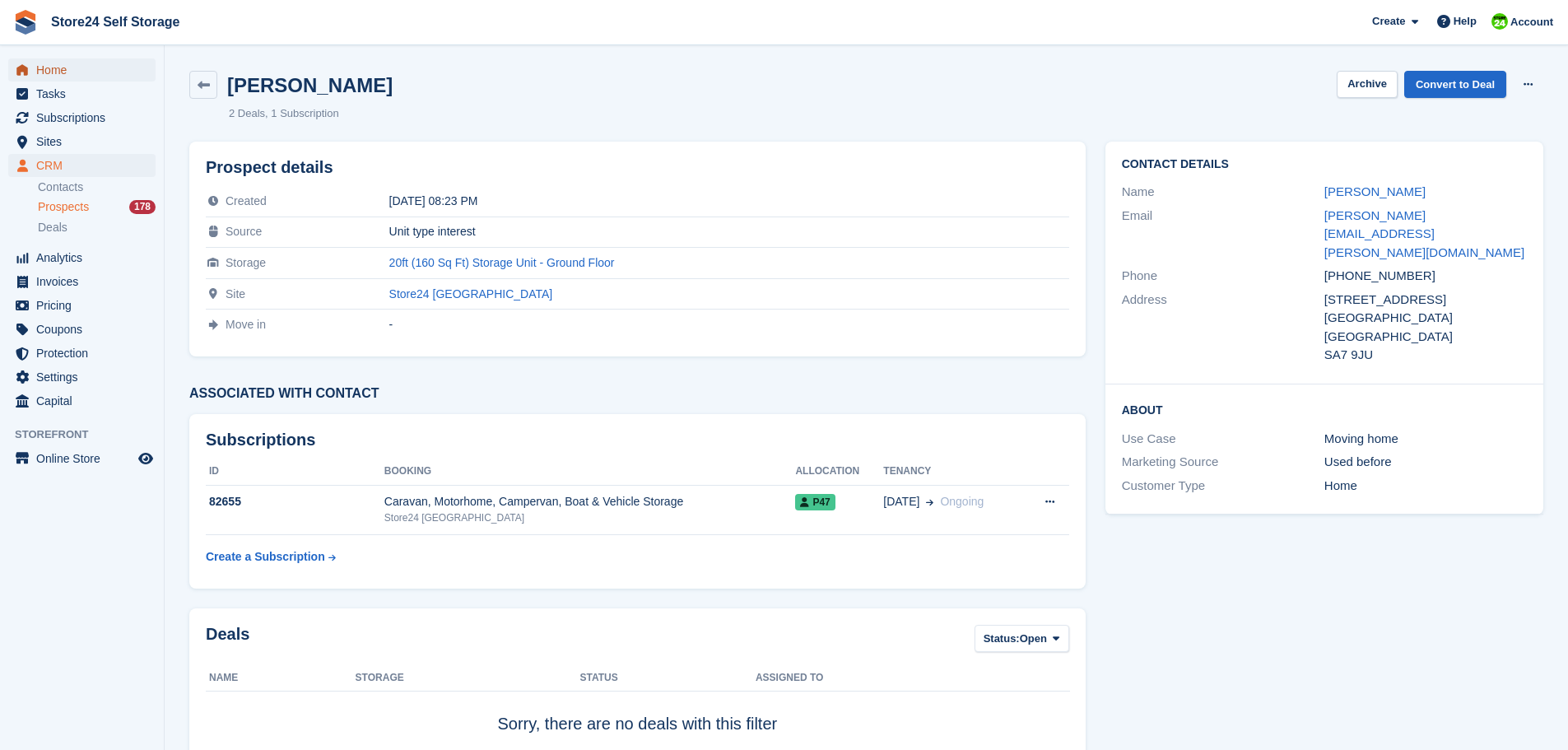
click at [37, 75] on span "Home" at bounding box center [86, 70] width 99 height 23
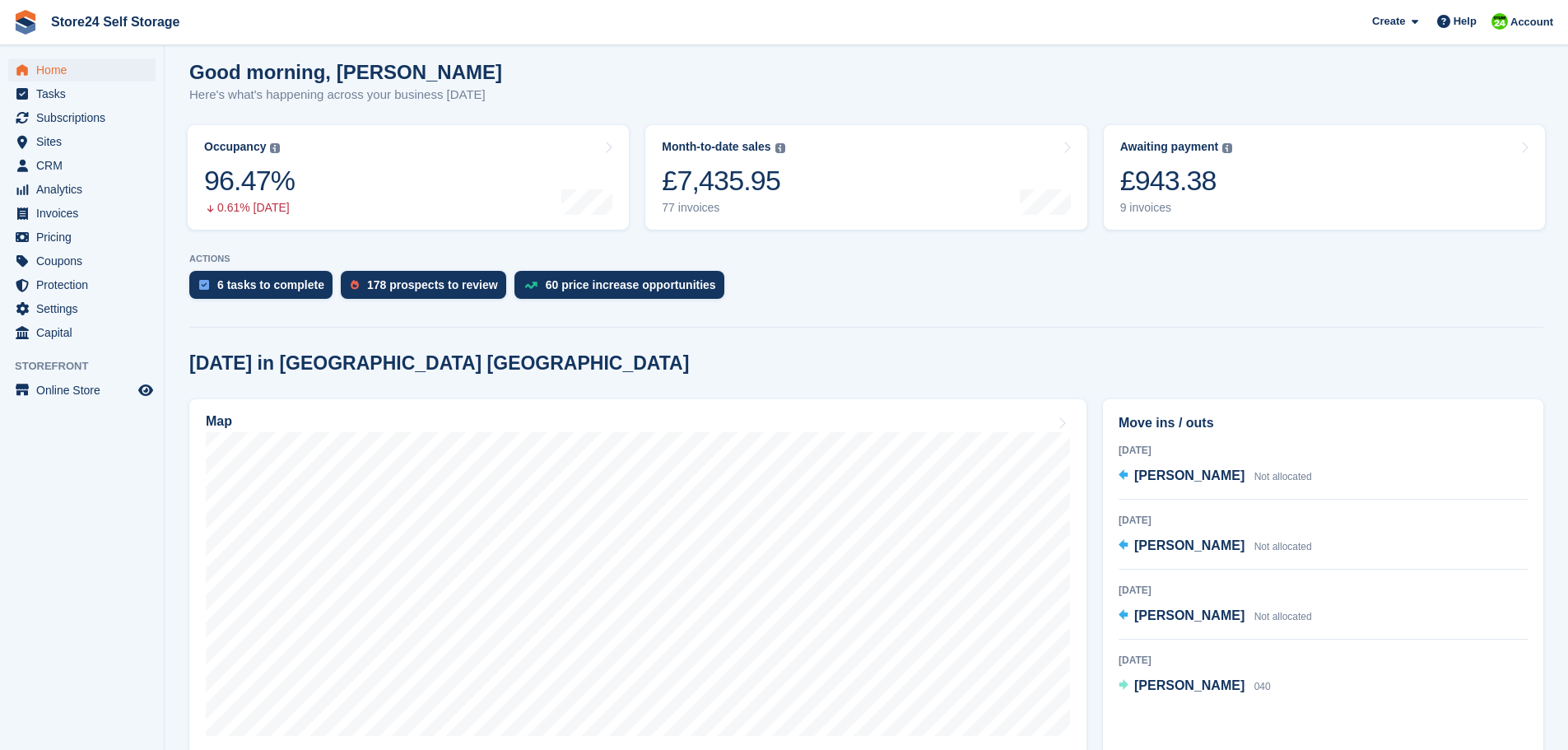
scroll to position [164, 0]
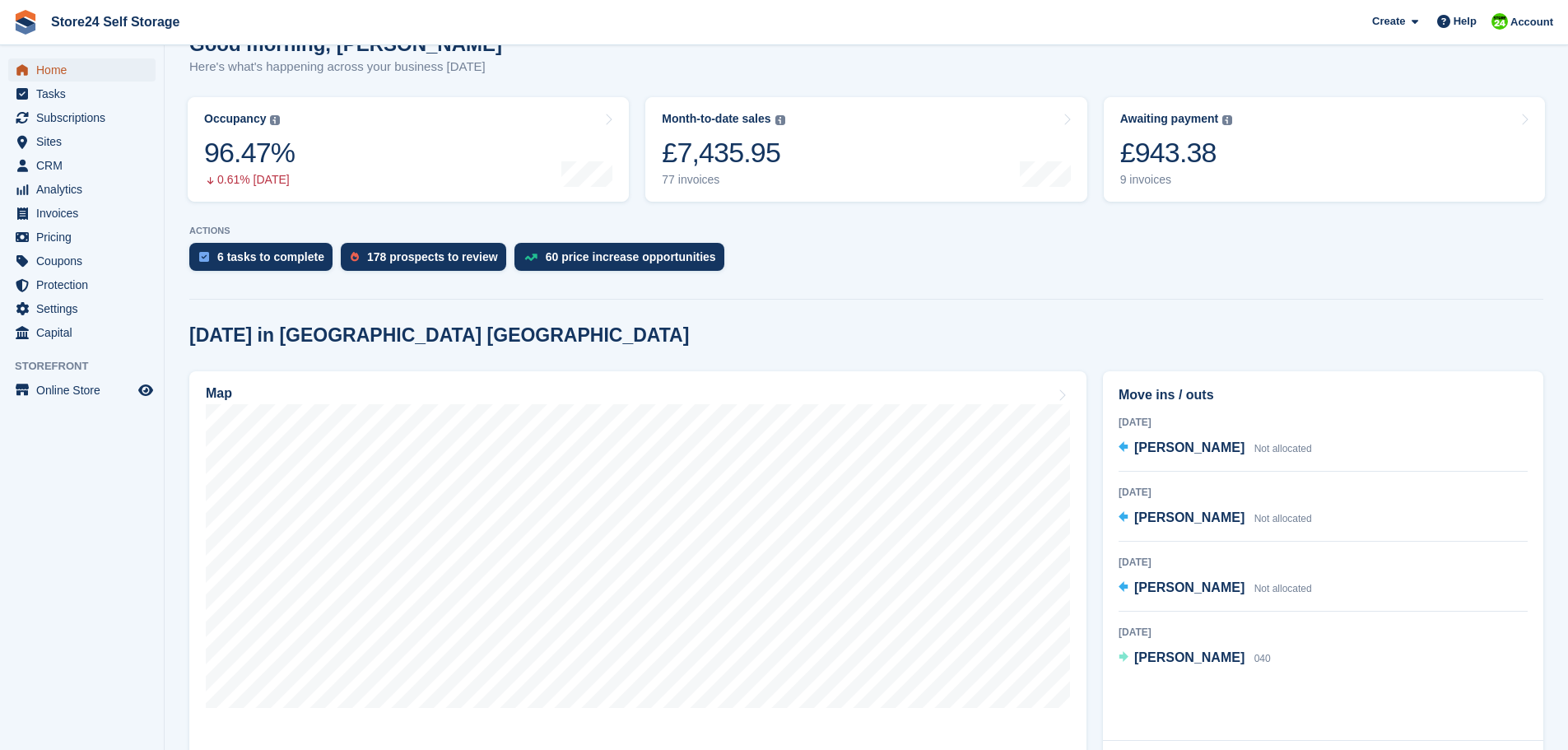
click at [60, 71] on span "Home" at bounding box center [86, 70] width 99 height 23
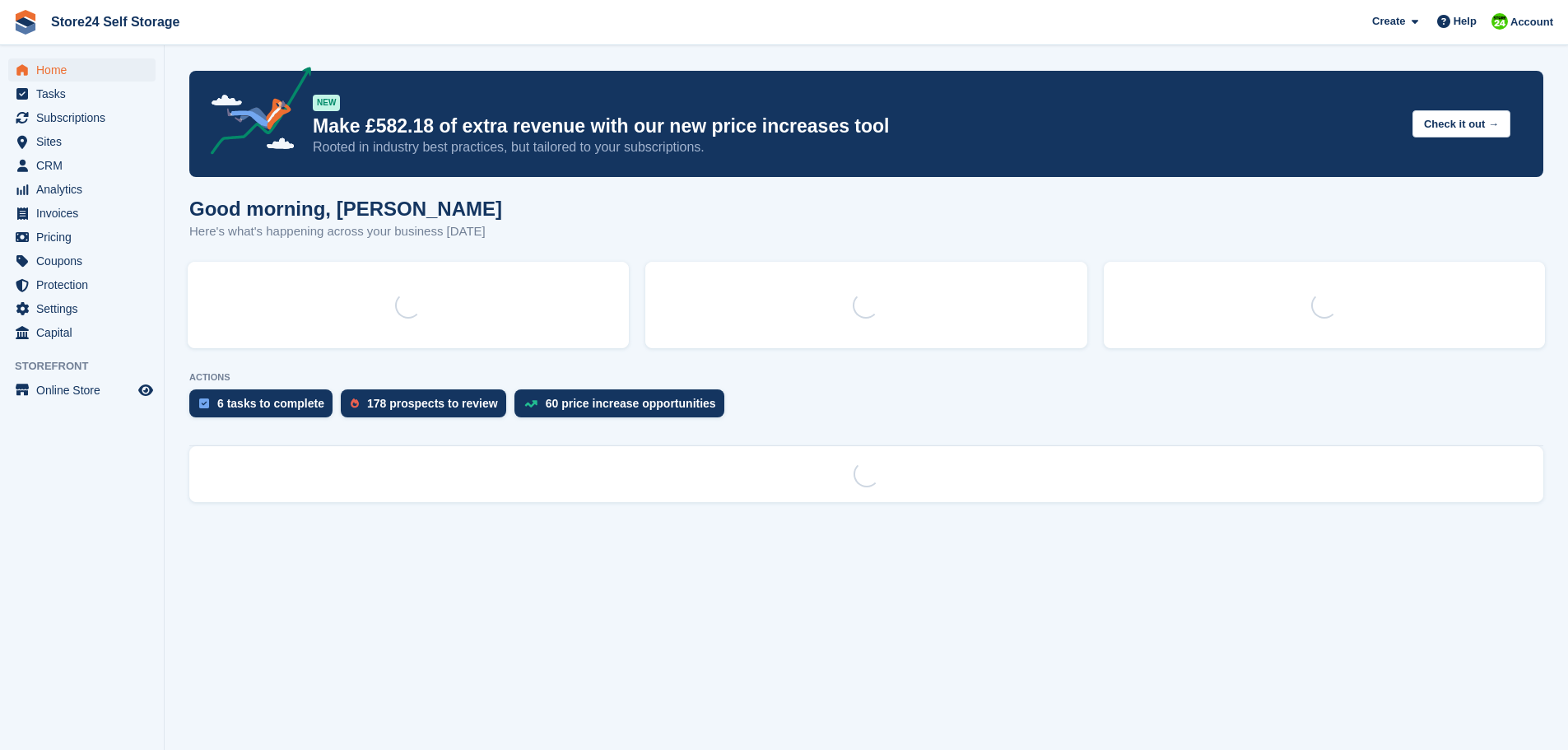
scroll to position [0, 0]
